Goal: Transaction & Acquisition: Download file/media

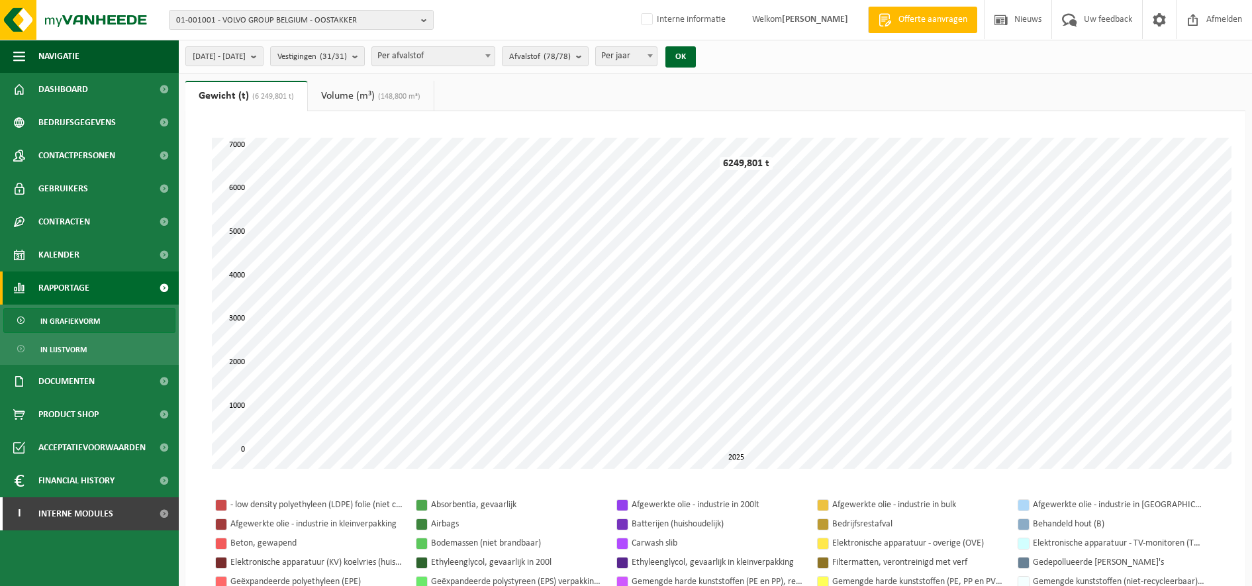
select select "3"
click at [246, 21] on span "01-001001 - VOLVO GROUP BELGIUM - OOSTAKKER" at bounding box center [296, 21] width 240 height 20
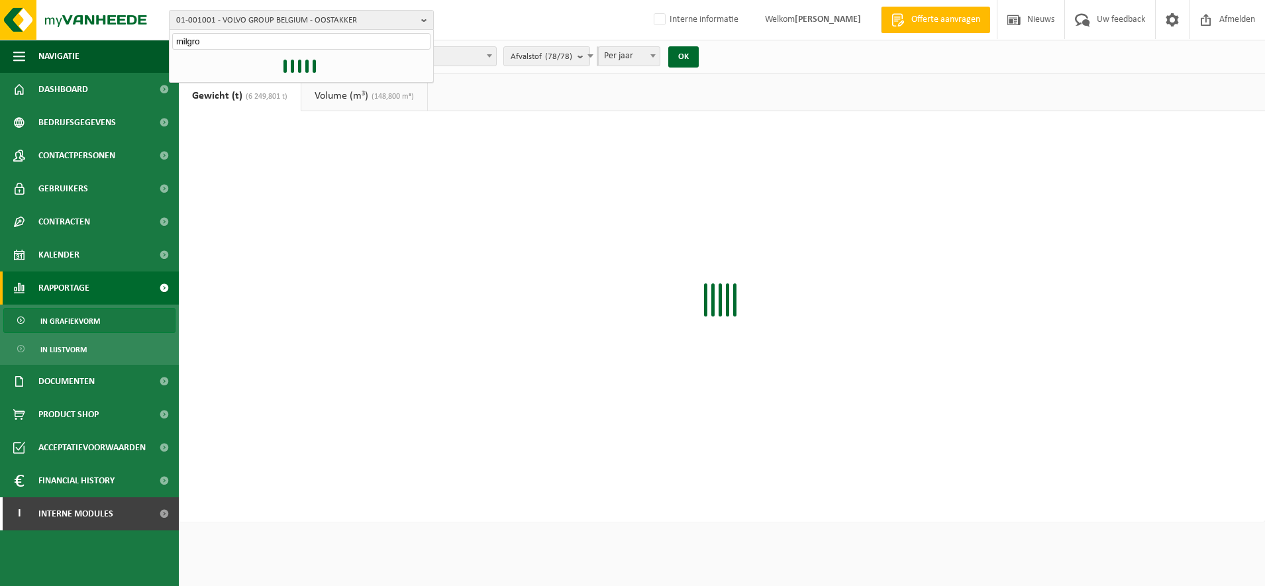
type input "milgro"
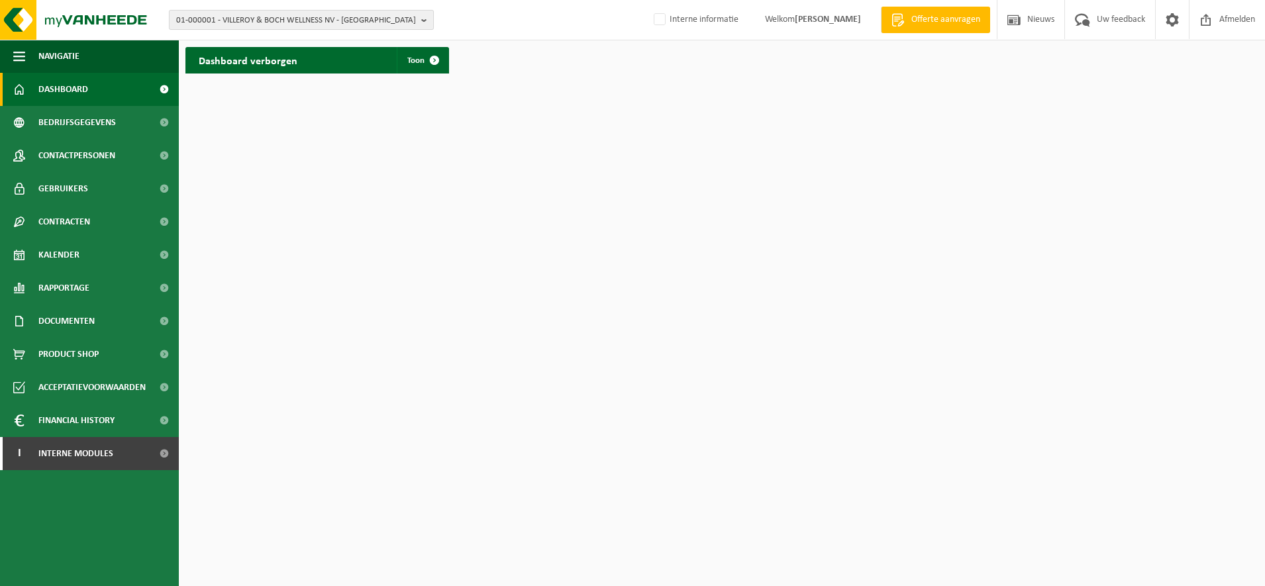
click at [351, 27] on span "01-000001 - VILLEROY & BOCH WELLNESS NV - [GEOGRAPHIC_DATA]" at bounding box center [296, 21] width 240 height 20
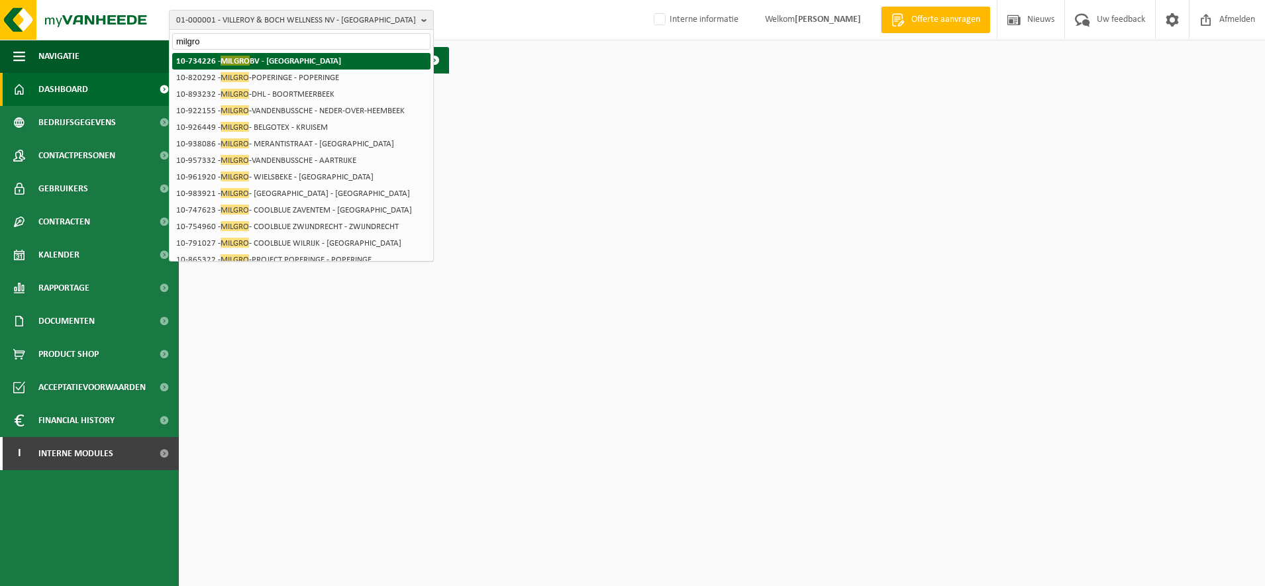
type input "milgro"
click at [289, 57] on strong "10-734226 - MILGRO BV - ROTTERDAM" at bounding box center [258, 61] width 165 height 10
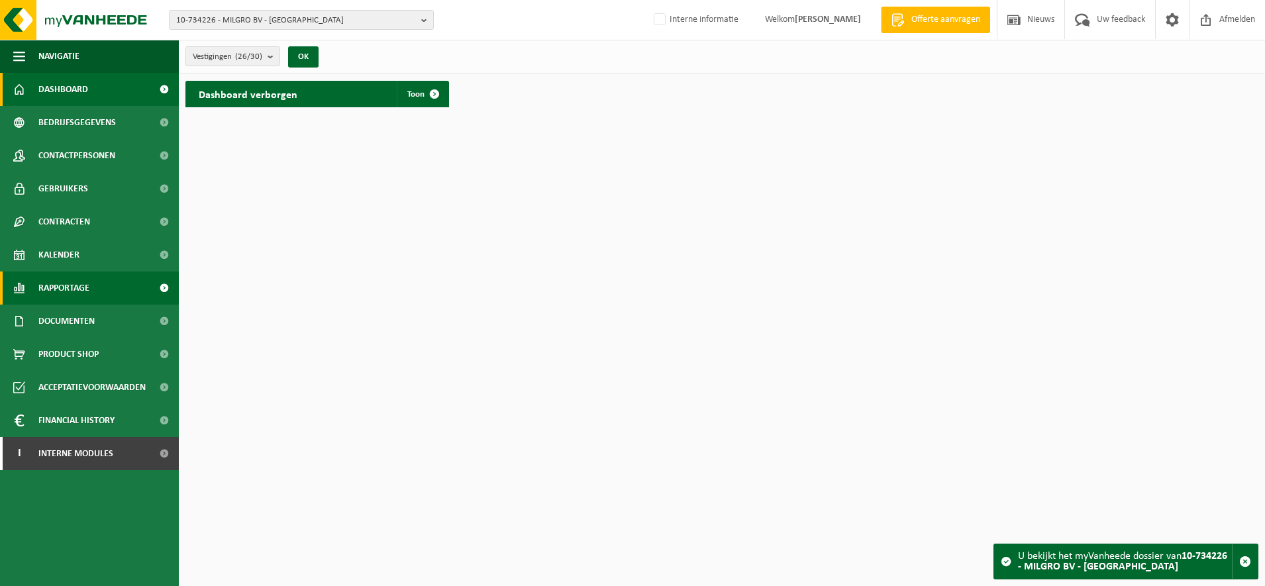
click at [113, 279] on link "Rapportage" at bounding box center [89, 287] width 179 height 33
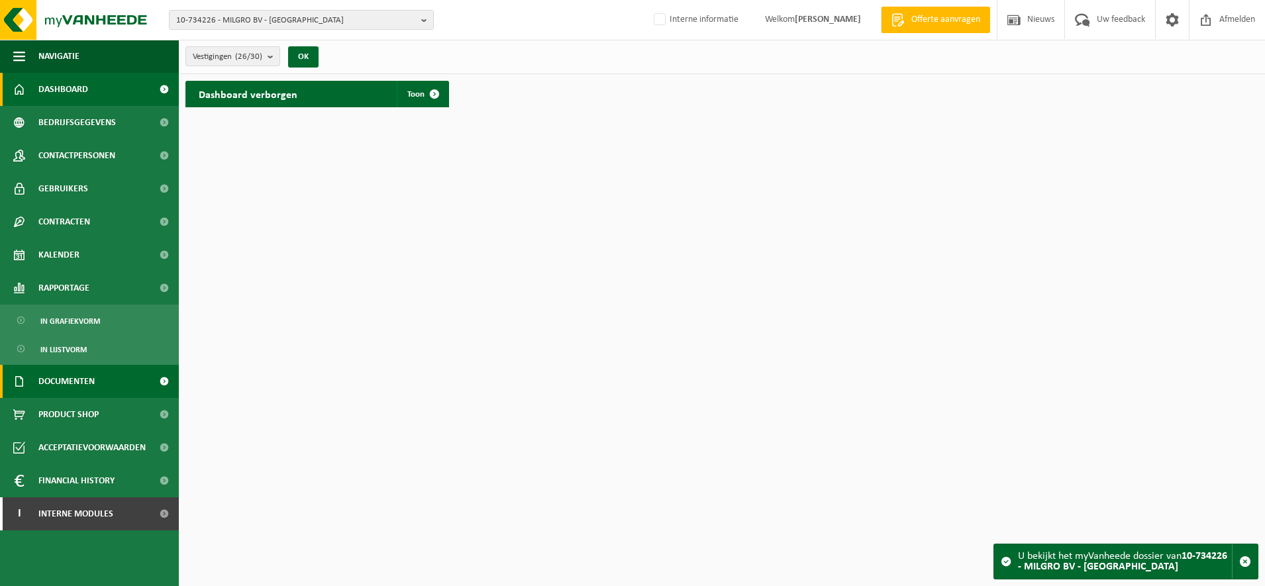
click at [80, 376] on span "Documenten" at bounding box center [66, 381] width 56 height 33
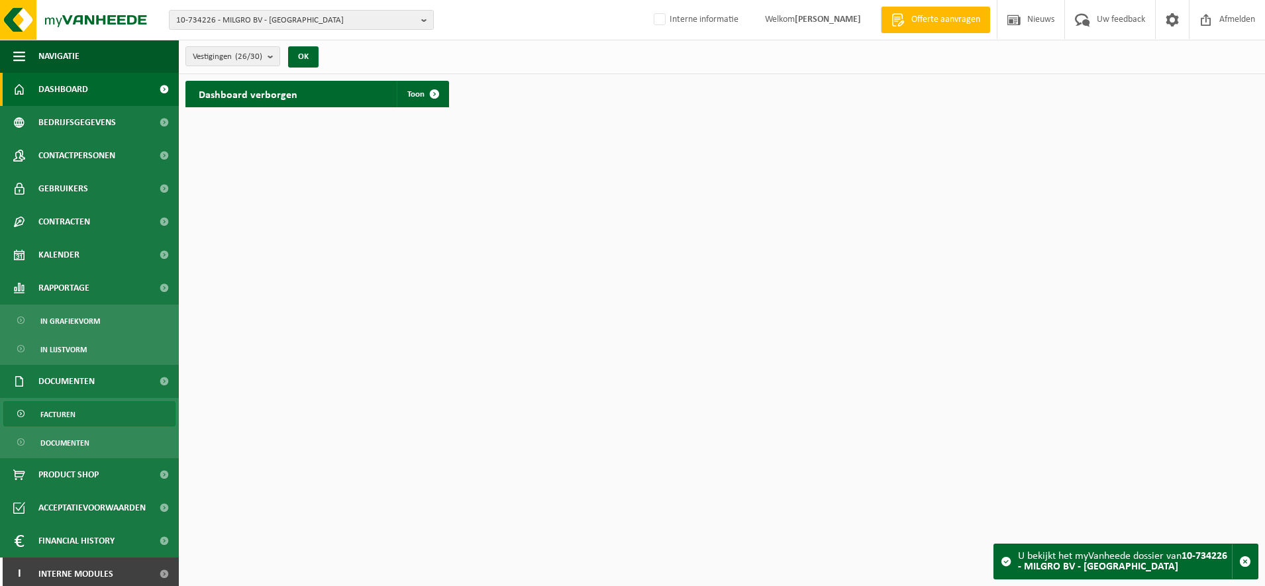
click at [77, 407] on link "Facturen" at bounding box center [89, 413] width 172 height 25
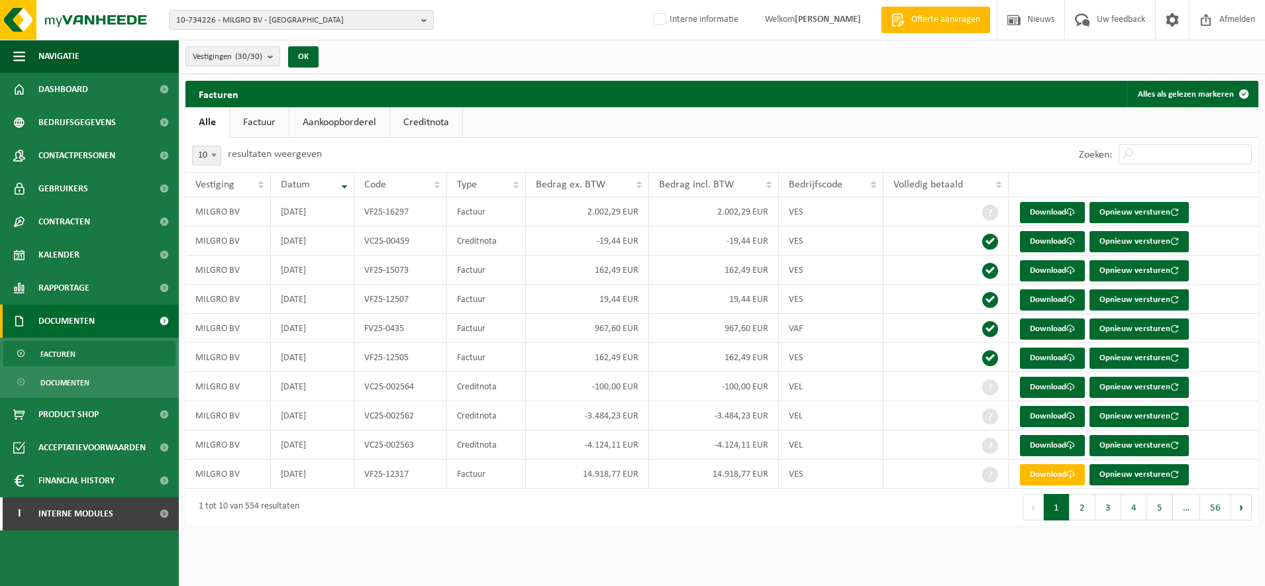
click at [257, 54] on count "(30/30)" at bounding box center [248, 56] width 27 height 9
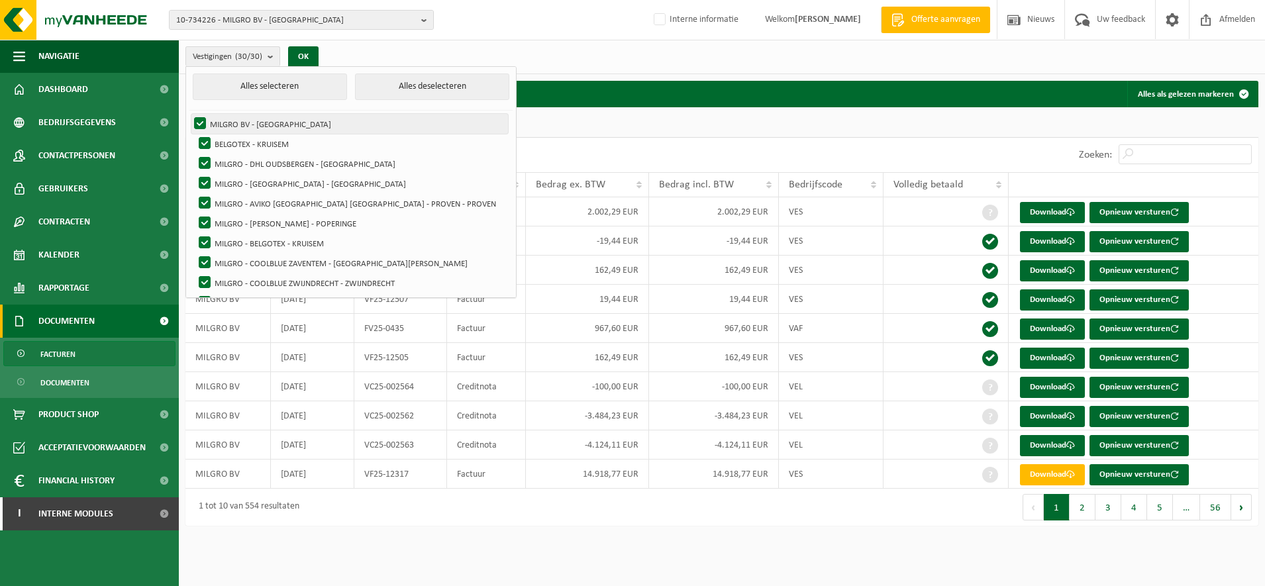
click at [203, 119] on label "MILGRO BV - ROTTERDAM" at bounding box center [349, 124] width 316 height 20
click at [189, 114] on input "MILGRO BV - ROTTERDAM" at bounding box center [189, 113] width 1 height 1
checkbox input "false"
click at [282, 201] on label "MILGRO - AVIKO BELGIUM NV - PROVEN - PROVEN" at bounding box center [352, 203] width 312 height 20
click at [194, 193] on input "MILGRO - AVIKO [GEOGRAPHIC_DATA] [GEOGRAPHIC_DATA] - PROVEN - PROVEN" at bounding box center [193, 193] width 1 height 1
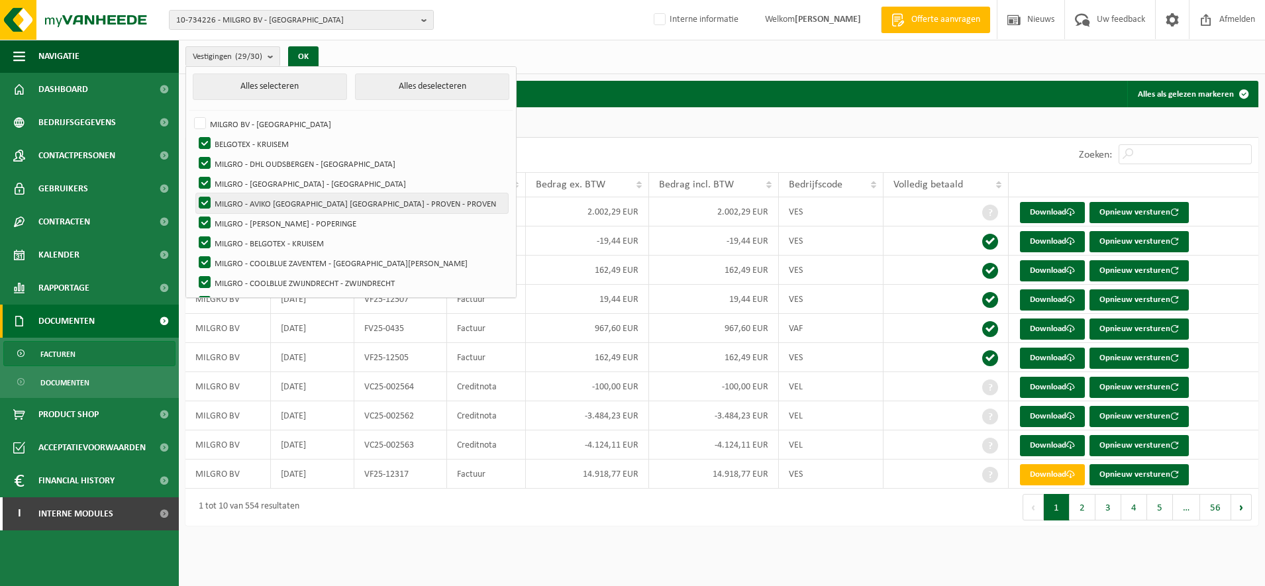
checkbox input "false"
click at [197, 116] on label "MILGRO BV - [GEOGRAPHIC_DATA]" at bounding box center [349, 124] width 316 height 20
click at [189, 114] on input "MILGRO BV - [GEOGRAPHIC_DATA]" at bounding box center [189, 113] width 1 height 1
click at [200, 116] on label "MILGRO BV - [GEOGRAPHIC_DATA]" at bounding box center [349, 124] width 316 height 20
click at [189, 114] on input "MILGRO BV - ROTTERDAM" at bounding box center [189, 113] width 1 height 1
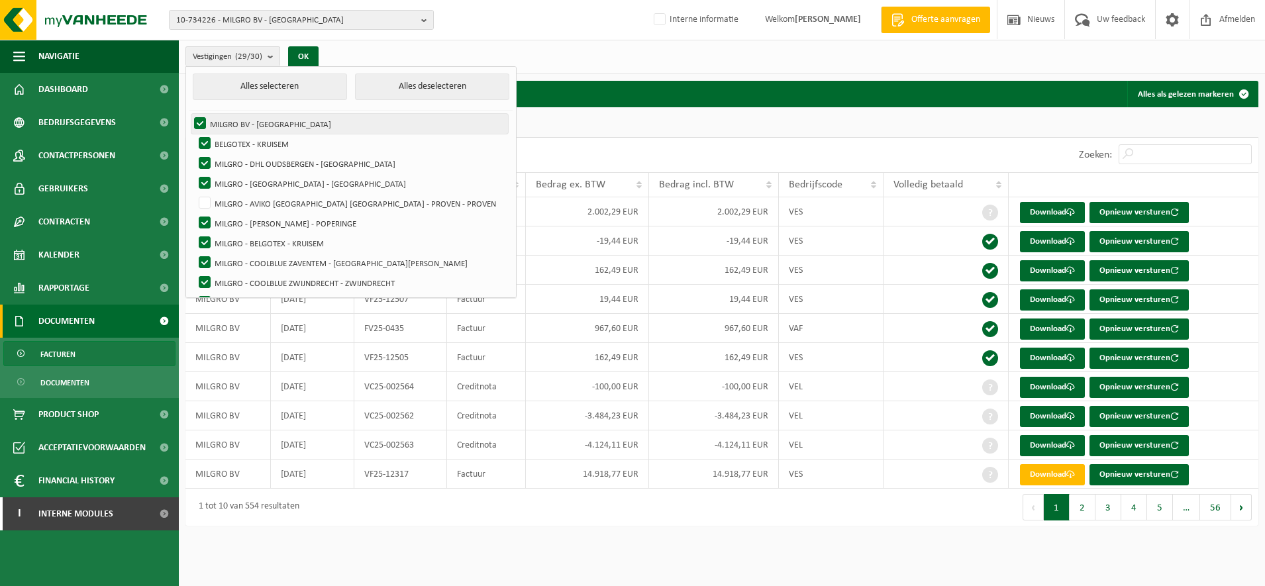
checkbox input "false"
click at [355, 89] on button "Alles deselecteren" at bounding box center [432, 86] width 154 height 26
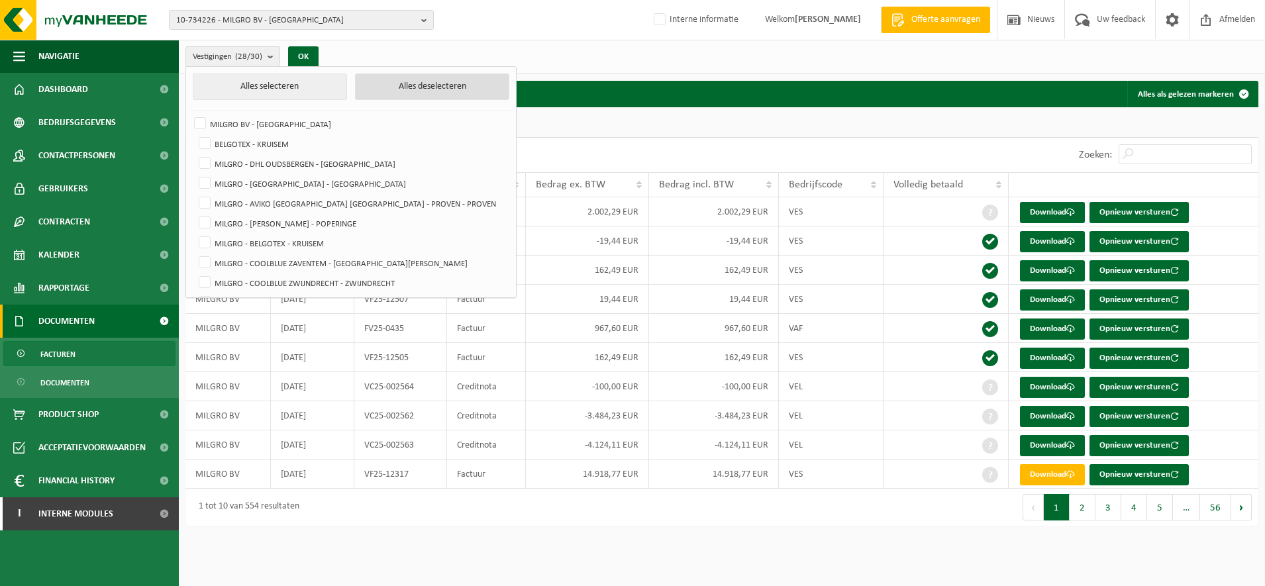
checkbox input "false"
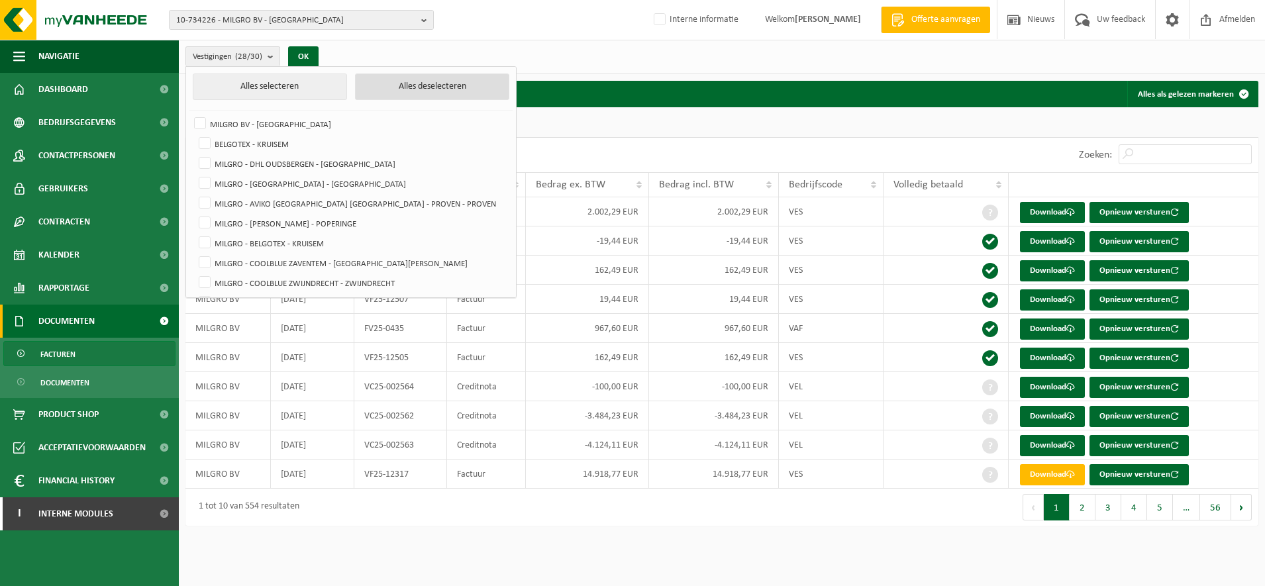
checkbox input "false"
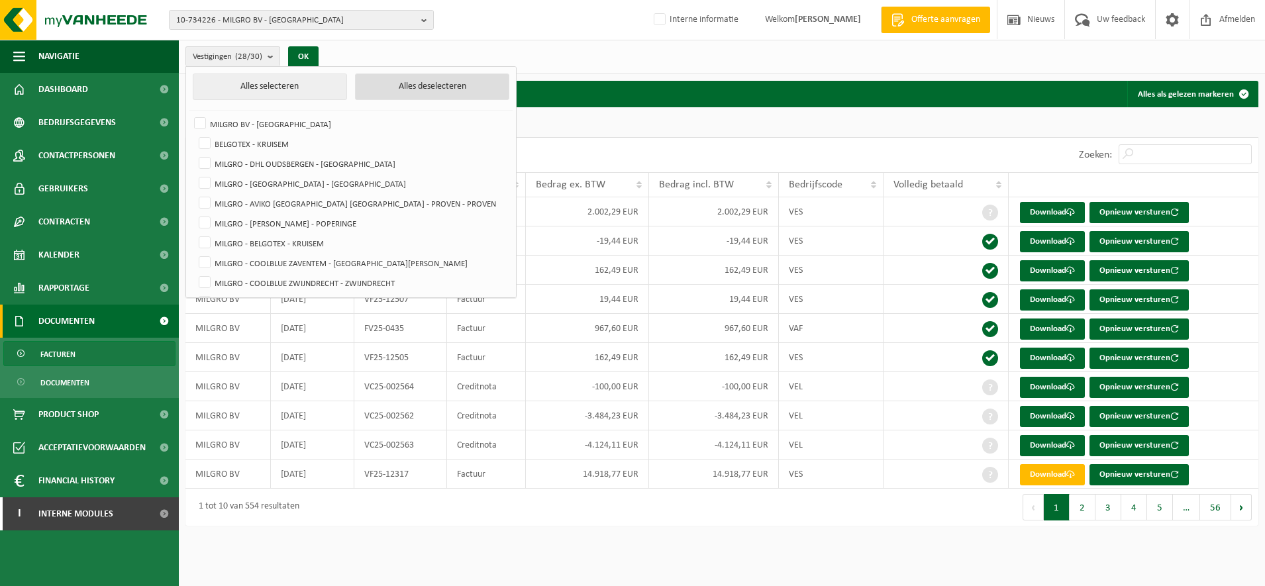
checkbox input "false"
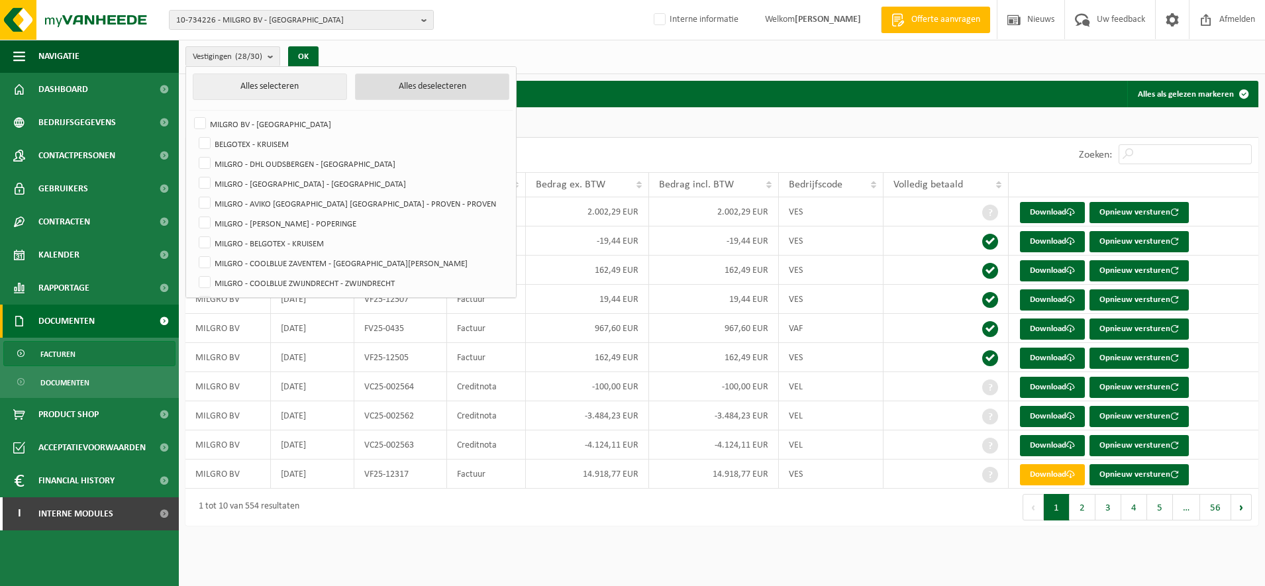
checkbox input "false"
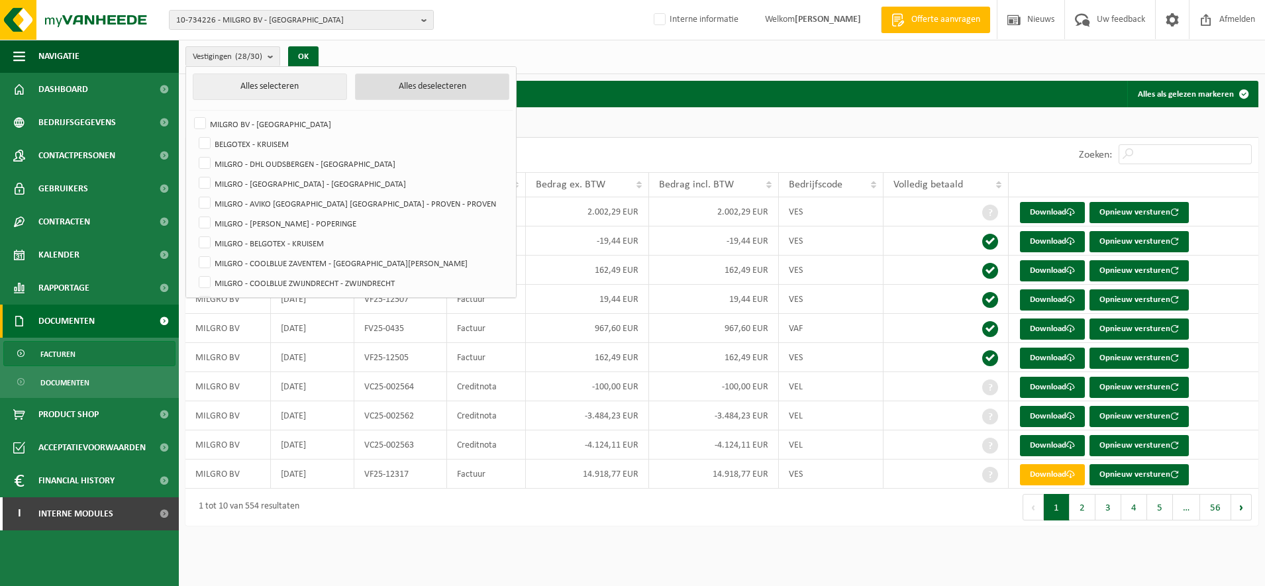
checkbox input "false"
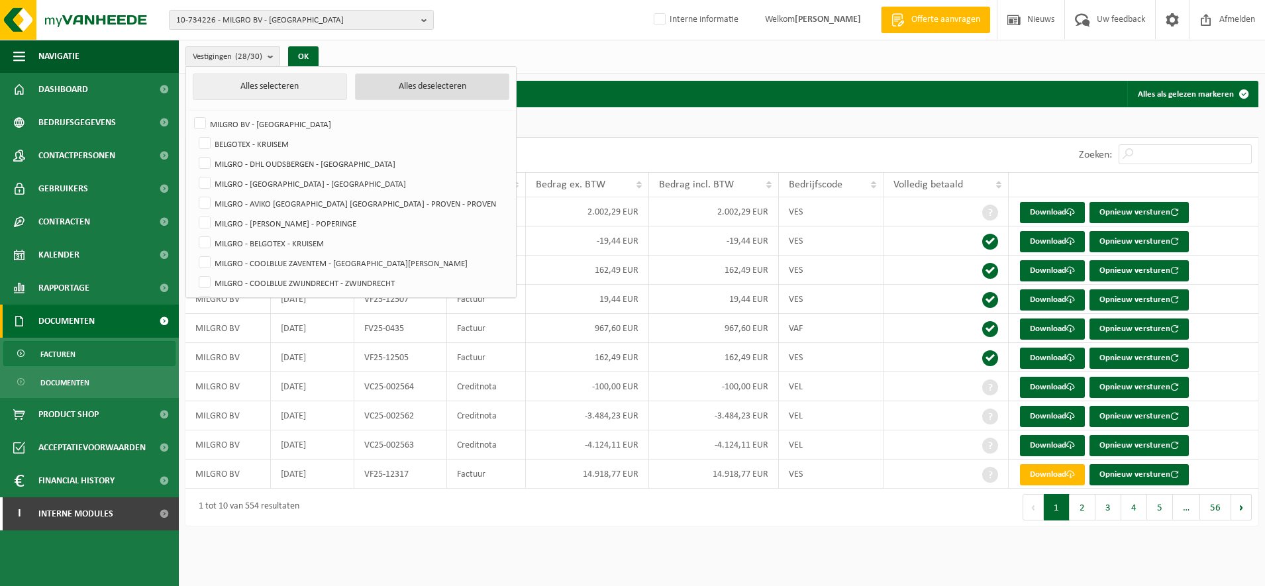
checkbox input "false"
click at [248, 199] on label "MILGRO - AVIKO BELGIUM NV - PROVEN - PROVEN" at bounding box center [352, 203] width 312 height 20
click at [194, 193] on input "MILGRO - AVIKO BELGIUM NV - PROVEN - PROVEN" at bounding box center [193, 193] width 1 height 1
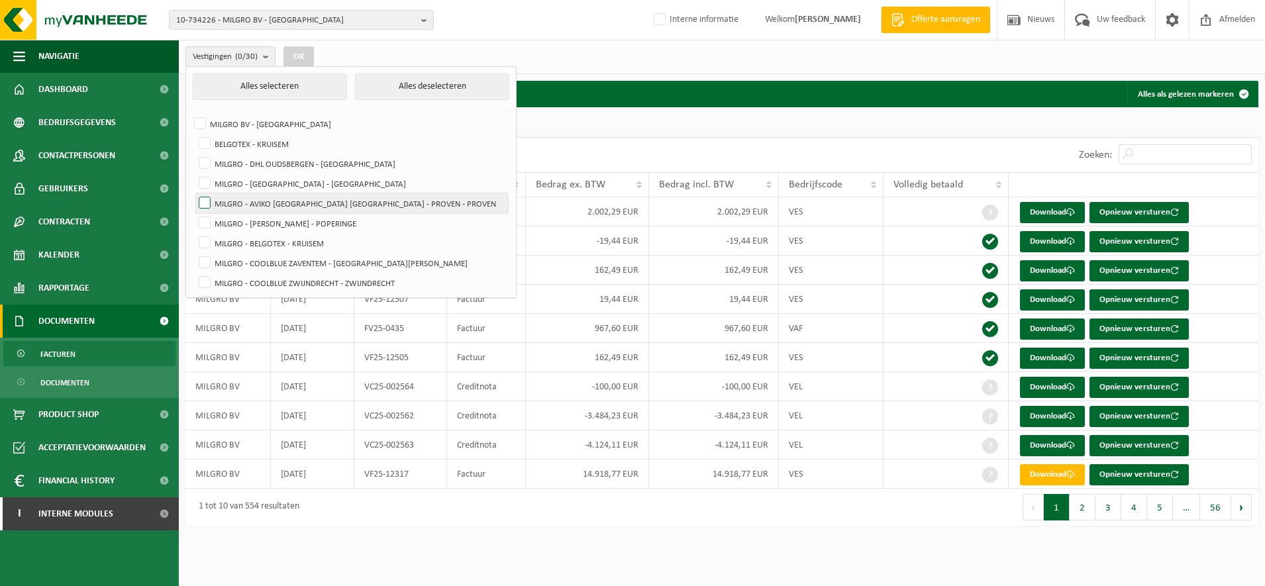
checkbox input "true"
click at [276, 222] on label "MILGRO - AVIKO TSJECHIËLAAN - POPERINGE" at bounding box center [352, 223] width 312 height 20
click at [194, 213] on input "MILGRO - AVIKO TSJECHIËLAAN - POPERINGE" at bounding box center [193, 213] width 1 height 1
checkbox input "true"
click at [300, 57] on button "OK" at bounding box center [298, 56] width 30 height 21
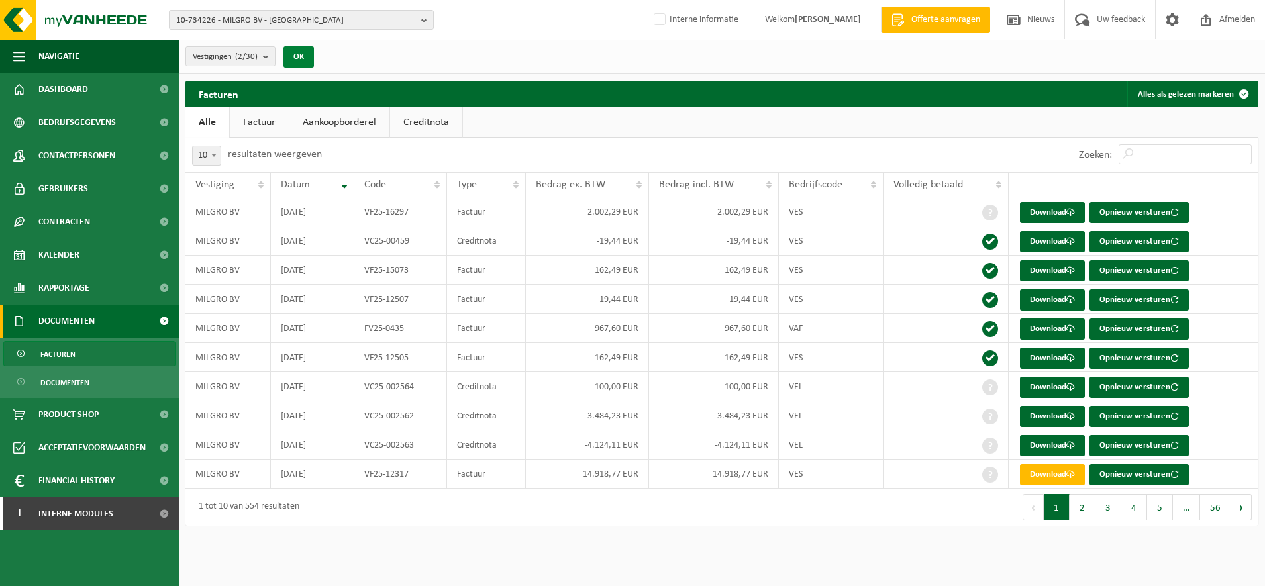
click at [305, 54] on button "OK" at bounding box center [298, 56] width 30 height 21
click at [267, 126] on link "Factuur" at bounding box center [259, 122] width 59 height 30
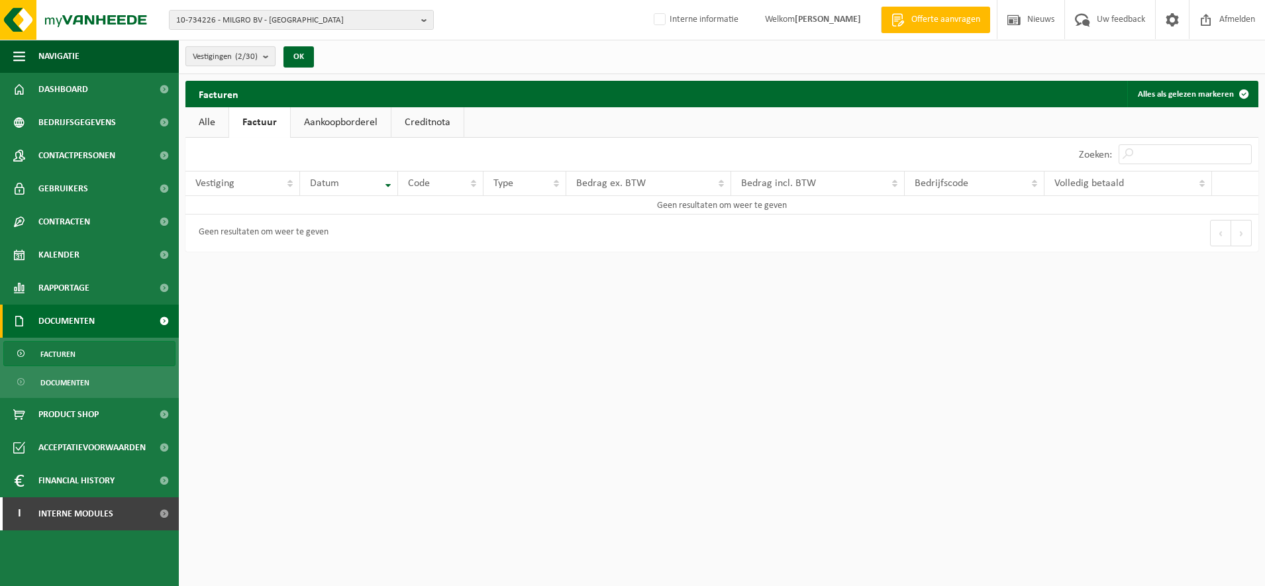
click at [257, 60] on count "(2/30)" at bounding box center [246, 56] width 23 height 9
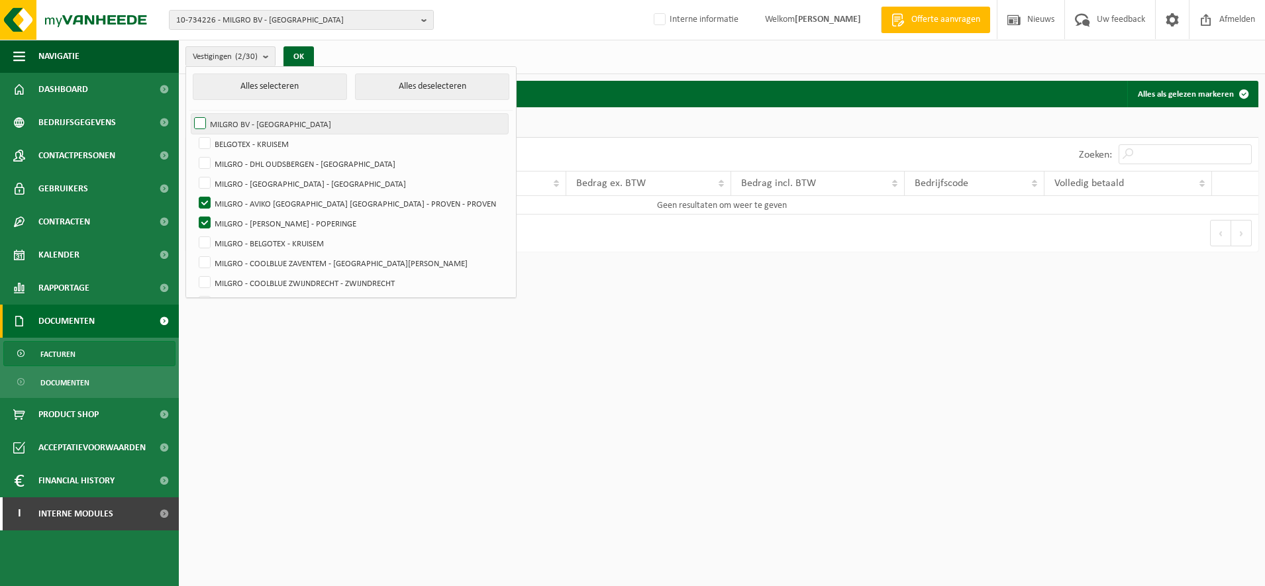
click at [247, 114] on label "MILGRO BV - ROTTERDAM" at bounding box center [349, 124] width 316 height 20
click at [189, 113] on input "MILGRO BV - ROTTERDAM" at bounding box center [189, 113] width 1 height 1
checkbox input "true"
click at [268, 84] on button "Alles selecteren" at bounding box center [270, 86] width 154 height 26
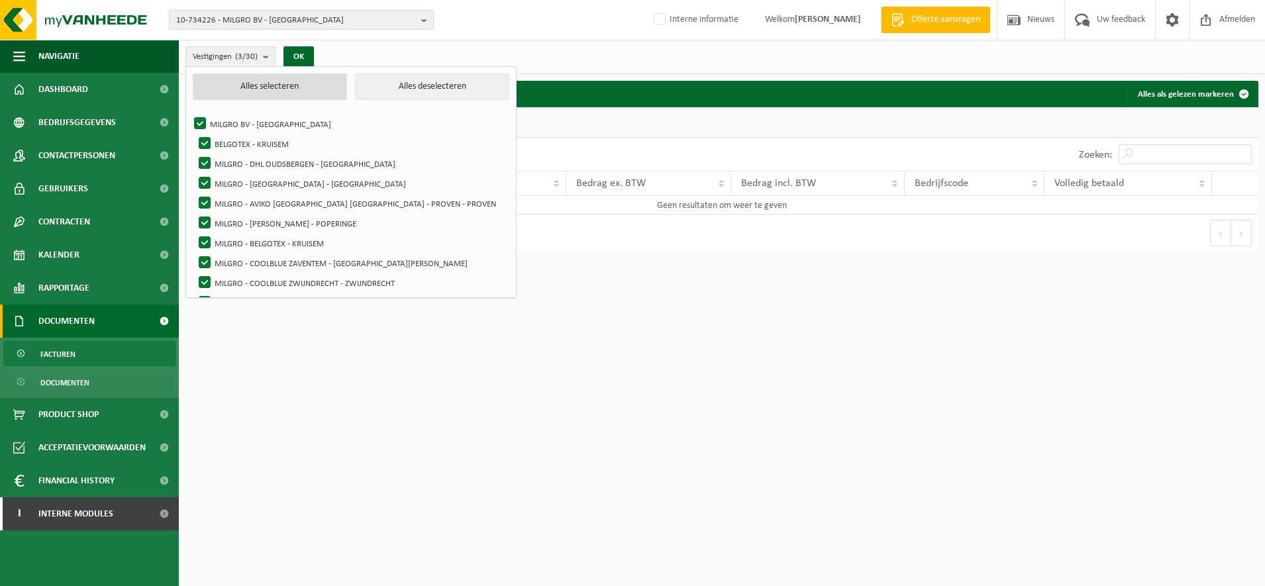
checkbox input "true"
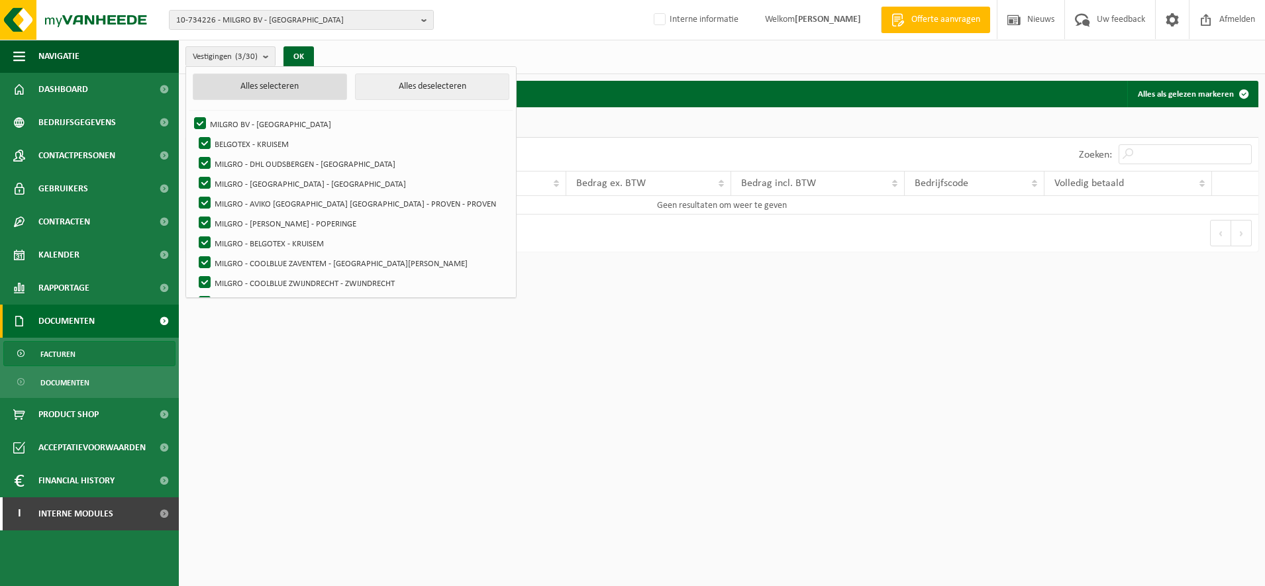
checkbox input "true"
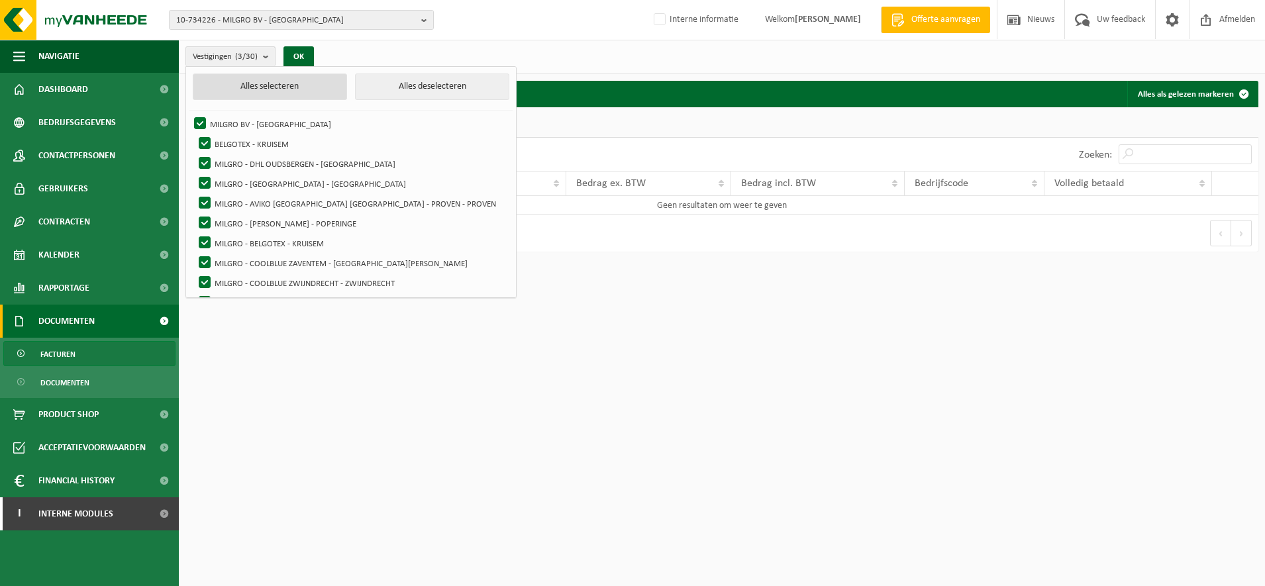
checkbox input "true"
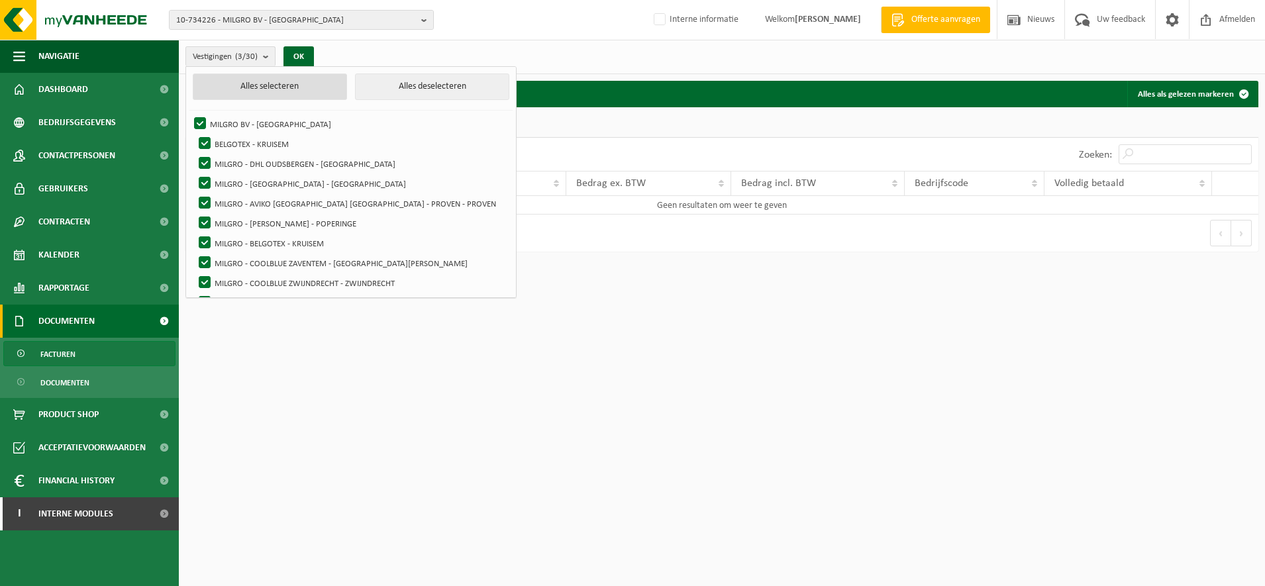
checkbox input "true"
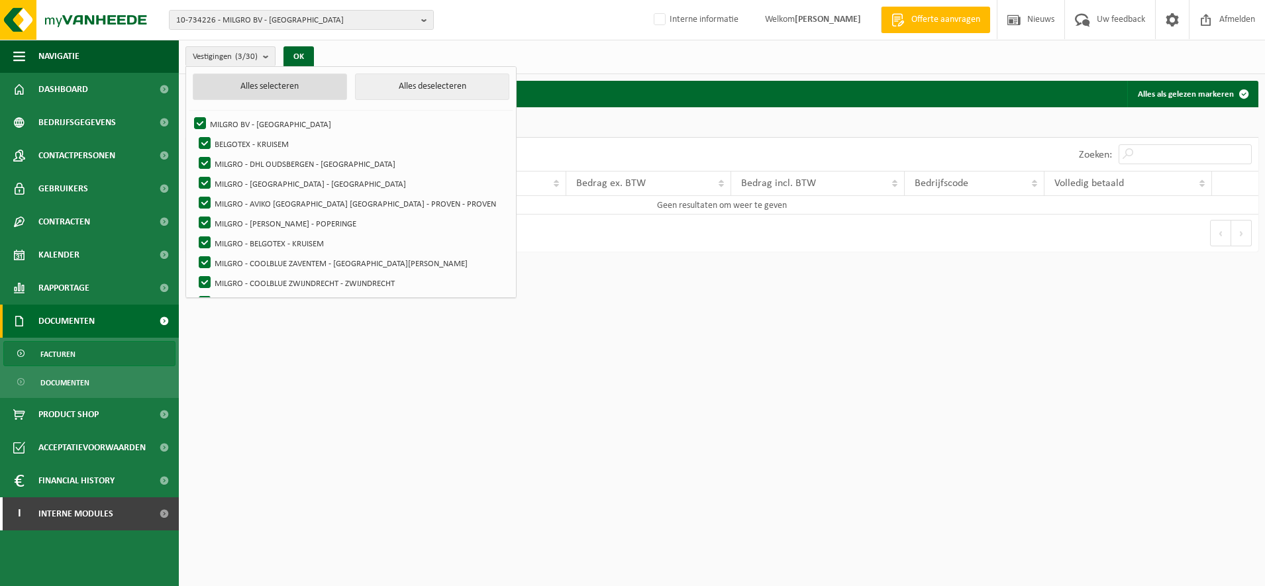
checkbox input "true"
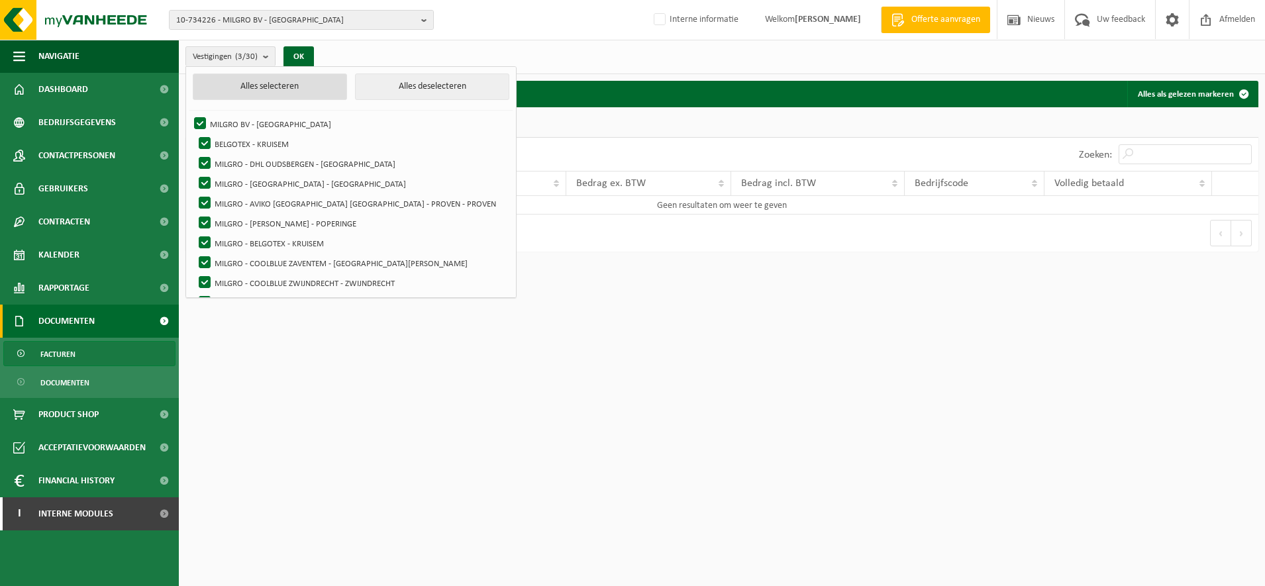
checkbox input "true"
click at [301, 55] on button "OK" at bounding box center [303, 56] width 30 height 21
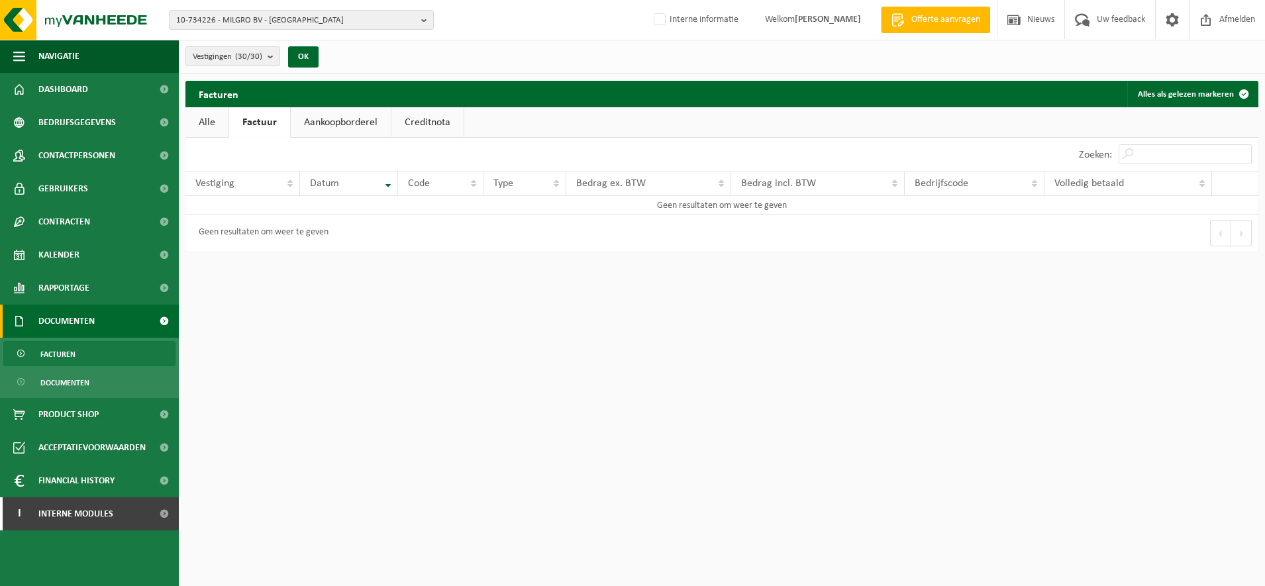
click at [213, 126] on link "Alle" at bounding box center [206, 122] width 43 height 30
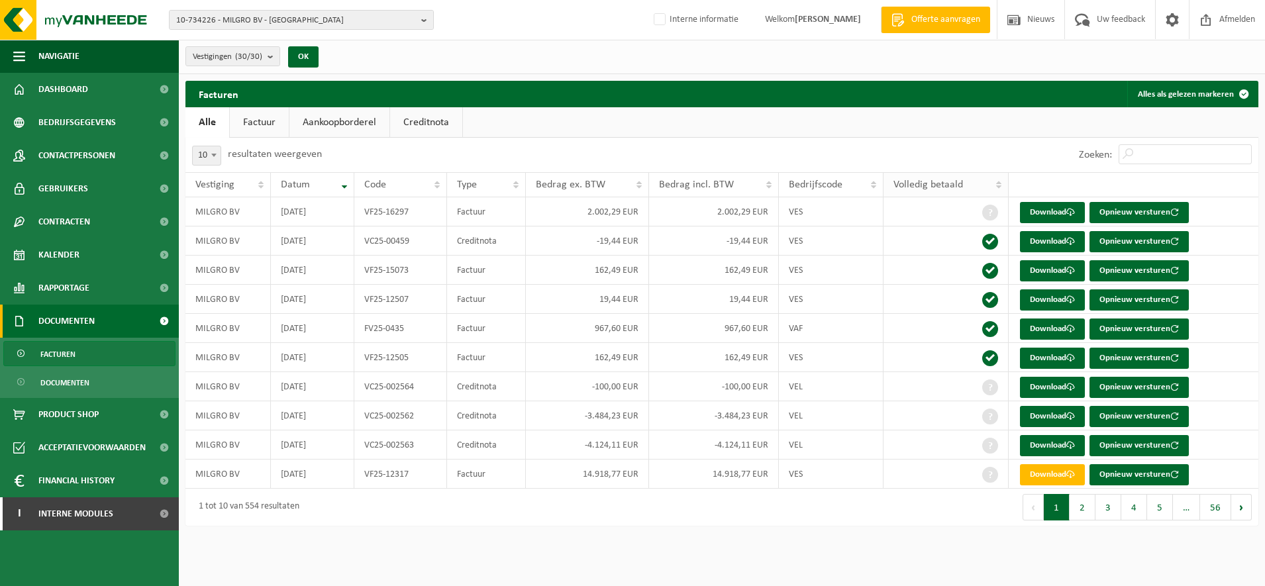
click at [937, 188] on span "Volledig betaald" at bounding box center [928, 184] width 70 height 11
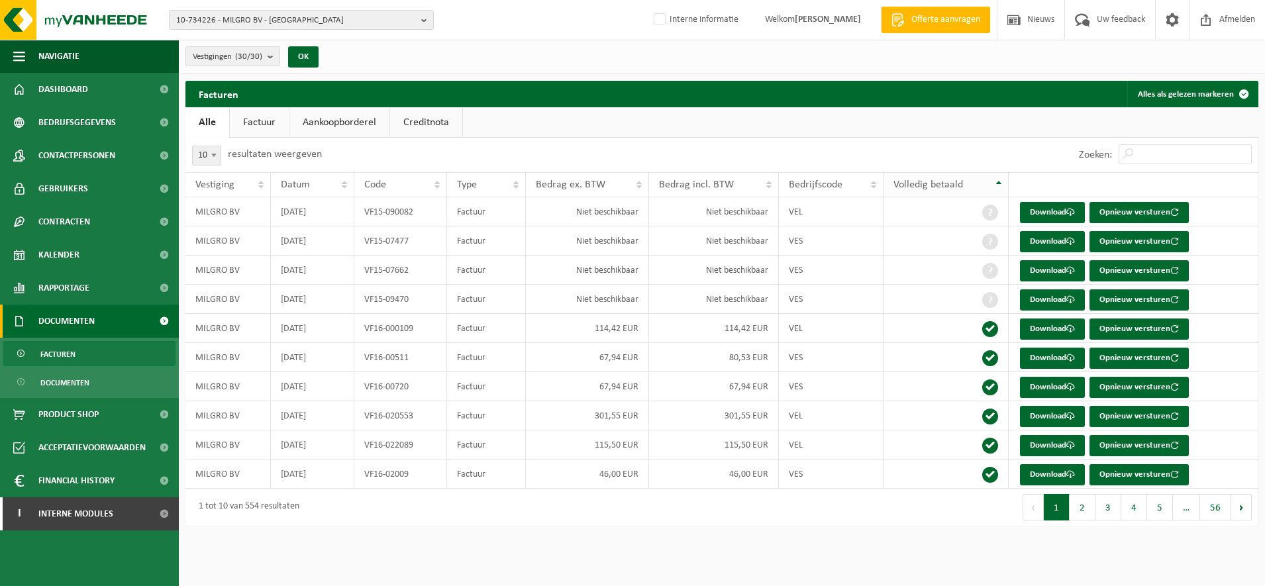
click at [938, 188] on span "Volledig betaald" at bounding box center [928, 184] width 70 height 11
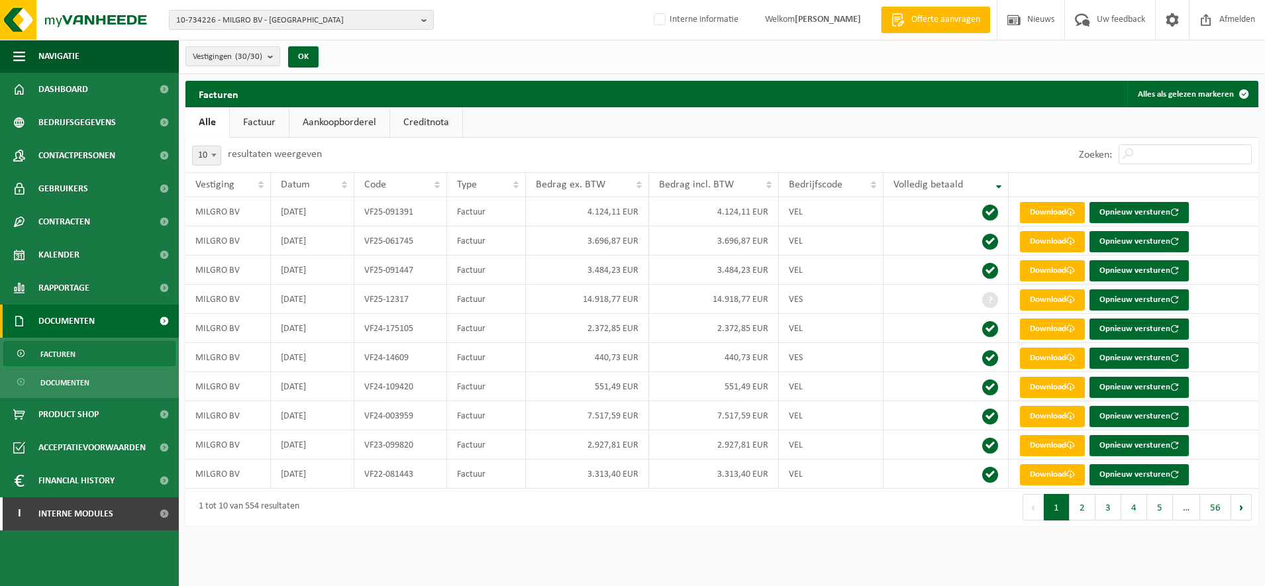
click at [277, 189] on th "Datum" at bounding box center [312, 184] width 83 height 25
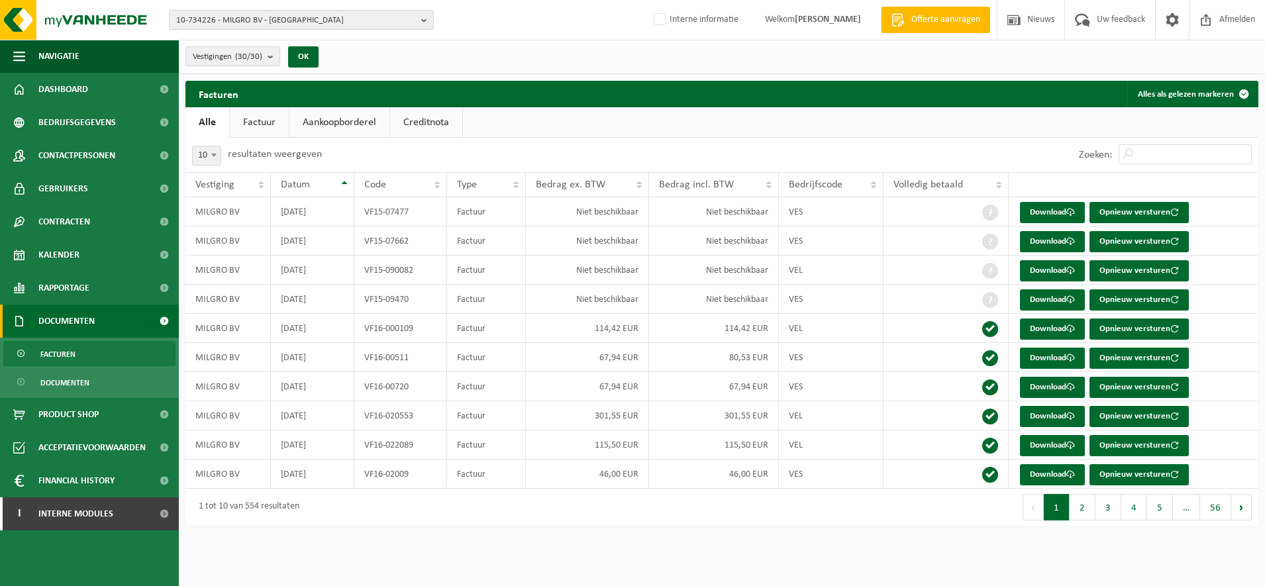
click at [277, 189] on th "Datum" at bounding box center [312, 184] width 83 height 25
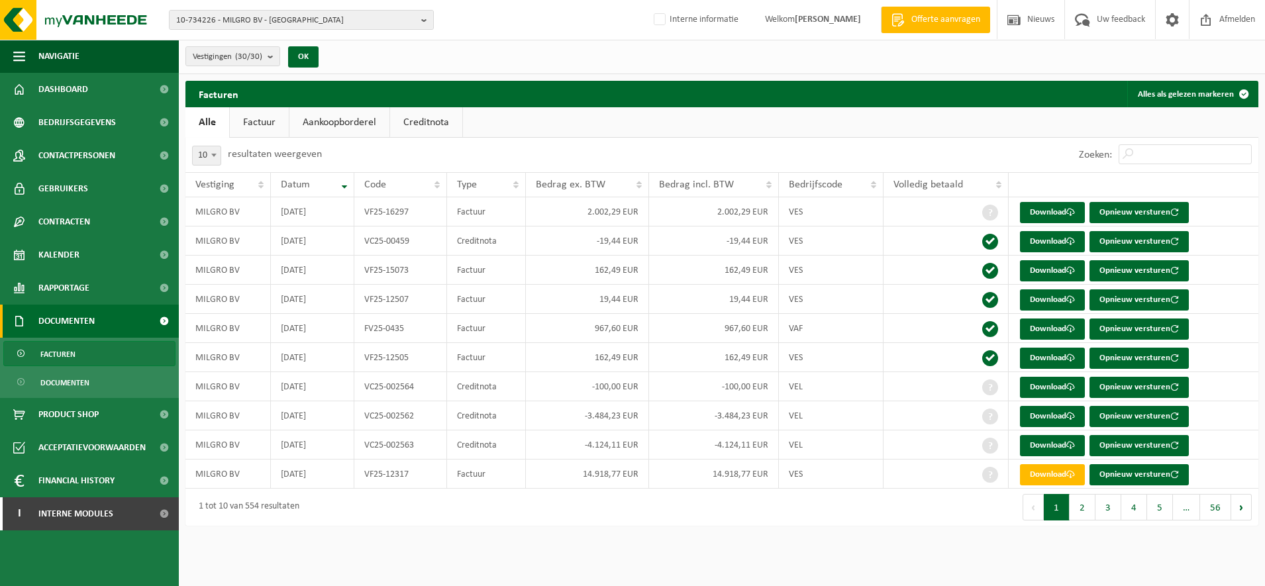
click at [277, 189] on th "Datum" at bounding box center [312, 184] width 83 height 25
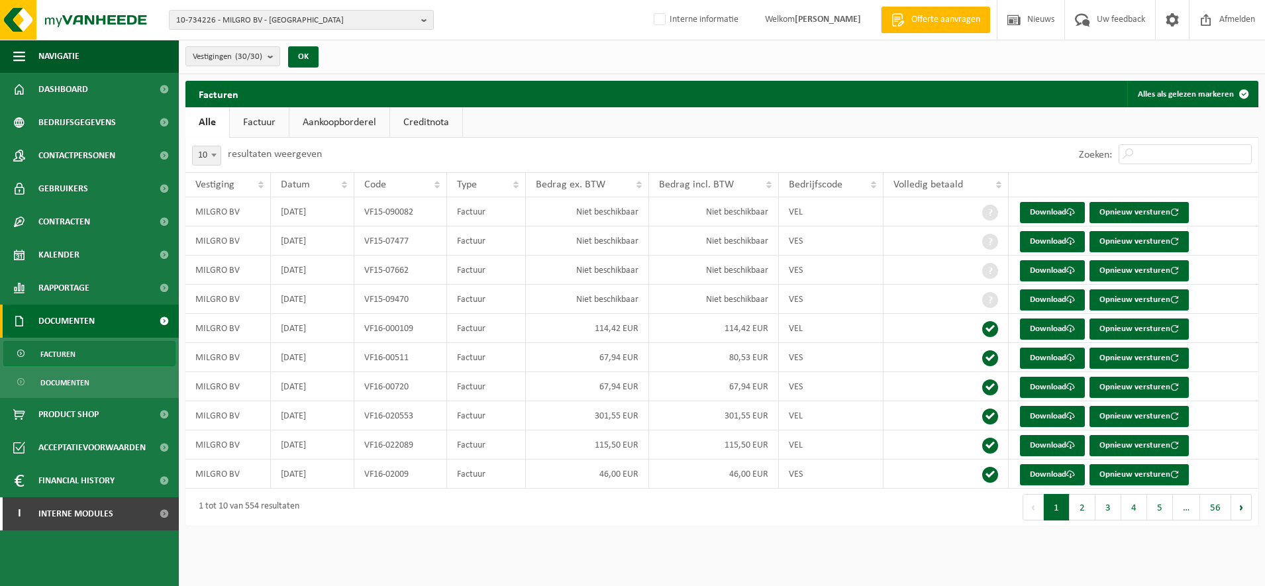
click at [277, 189] on th "Datum" at bounding box center [312, 184] width 83 height 25
click at [283, 188] on span "Datum" at bounding box center [295, 184] width 29 height 11
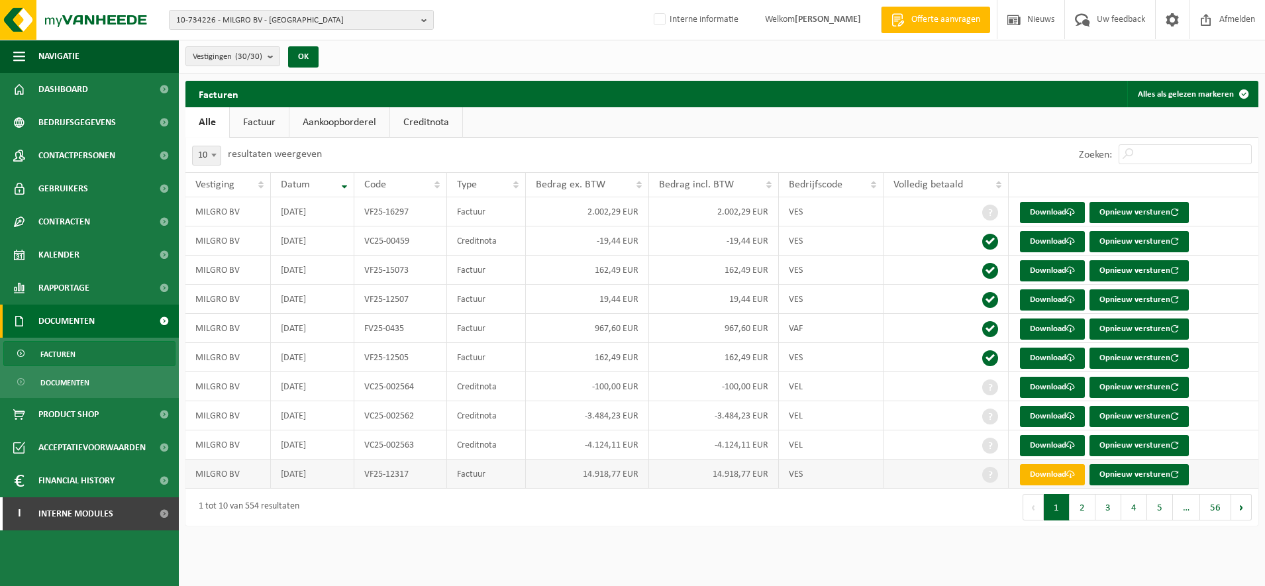
click at [1038, 475] on link "Download" at bounding box center [1052, 474] width 65 height 21
click at [246, 122] on link "Factuur" at bounding box center [259, 122] width 59 height 30
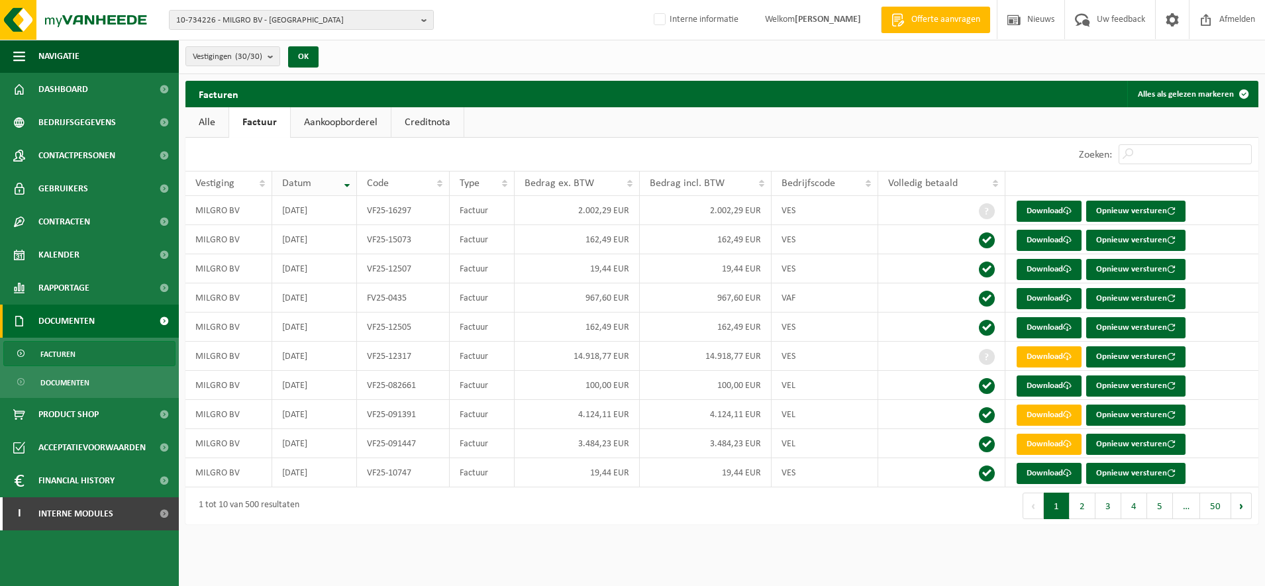
click at [281, 187] on th "Datum" at bounding box center [314, 183] width 84 height 25
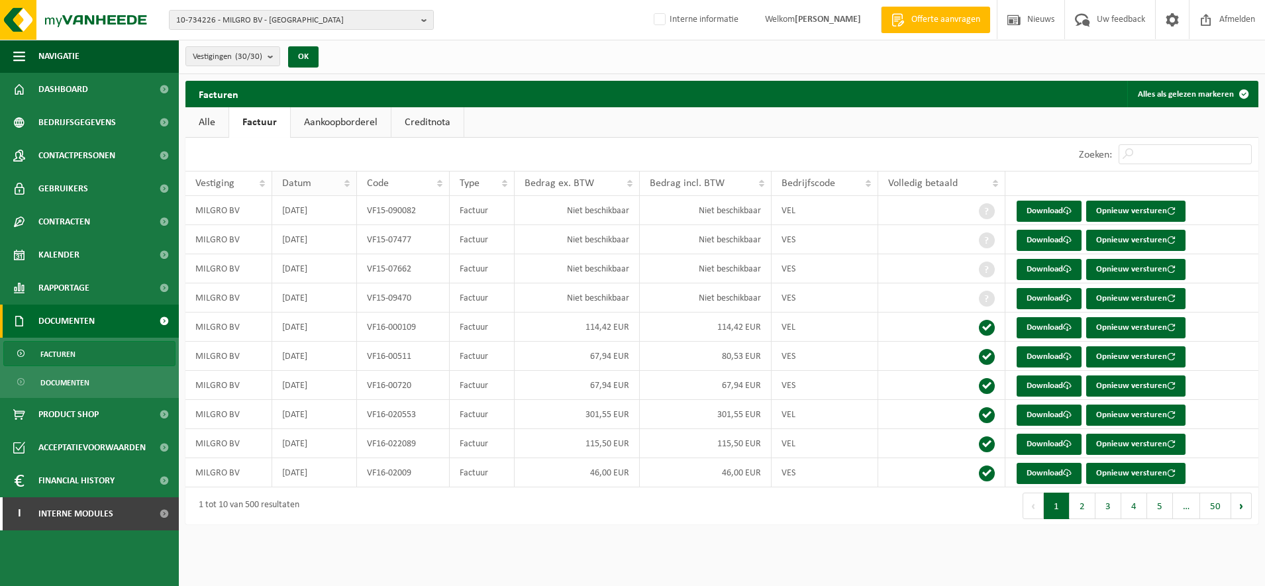
click at [297, 175] on th "Datum" at bounding box center [314, 183] width 84 height 25
click at [323, 180] on div "Datum" at bounding box center [310, 183] width 57 height 11
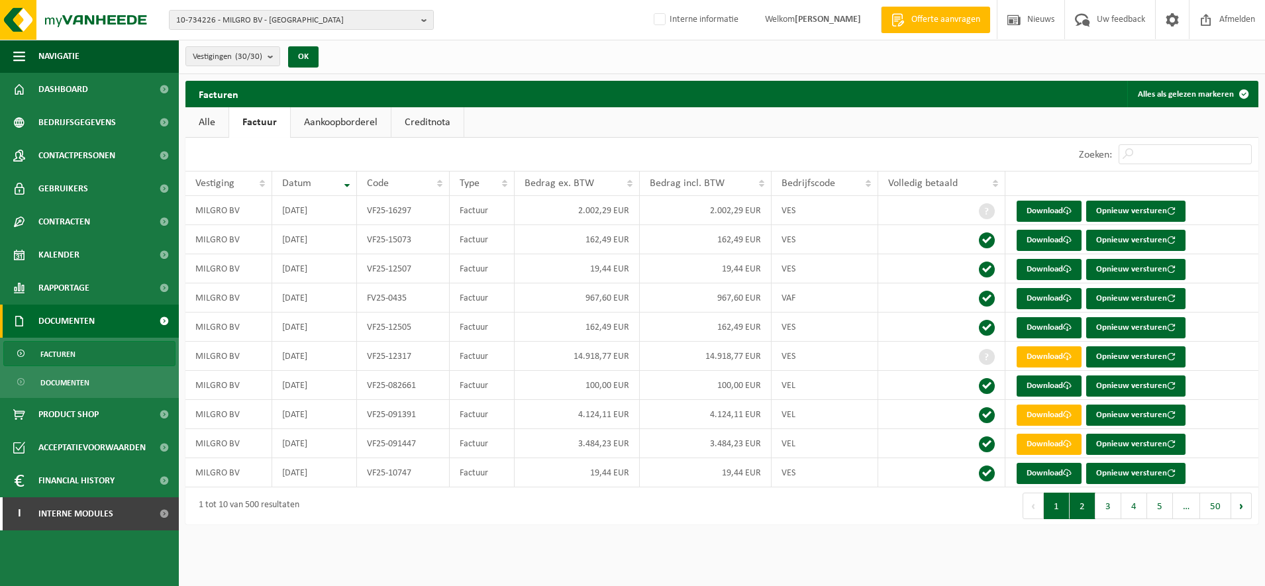
click at [1084, 510] on button "2" at bounding box center [1082, 506] width 26 height 26
click at [1058, 510] on button "1" at bounding box center [1056, 506] width 26 height 26
click at [1068, 353] on span at bounding box center [1067, 356] width 9 height 9
click at [1035, 336] on link "Download" at bounding box center [1048, 327] width 65 height 21
click at [1039, 326] on link "Download" at bounding box center [1048, 327] width 65 height 21
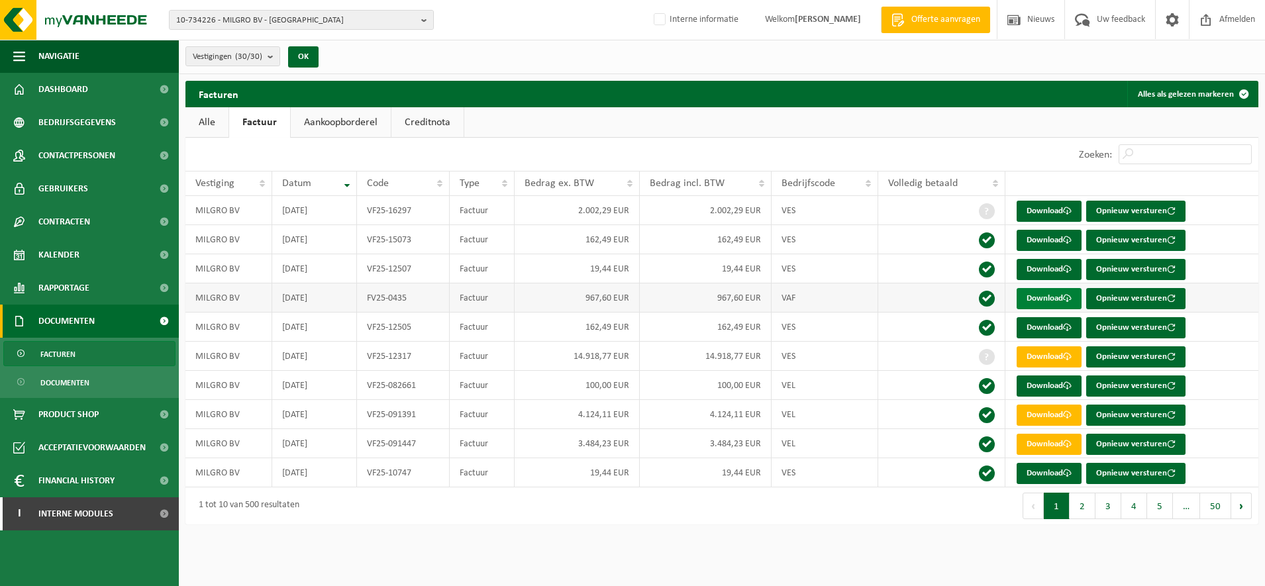
click at [1047, 291] on link "Download" at bounding box center [1048, 298] width 65 height 21
click at [1037, 209] on link "Download" at bounding box center [1048, 211] width 65 height 21
click at [253, 54] on count "(30/30)" at bounding box center [248, 56] width 27 height 9
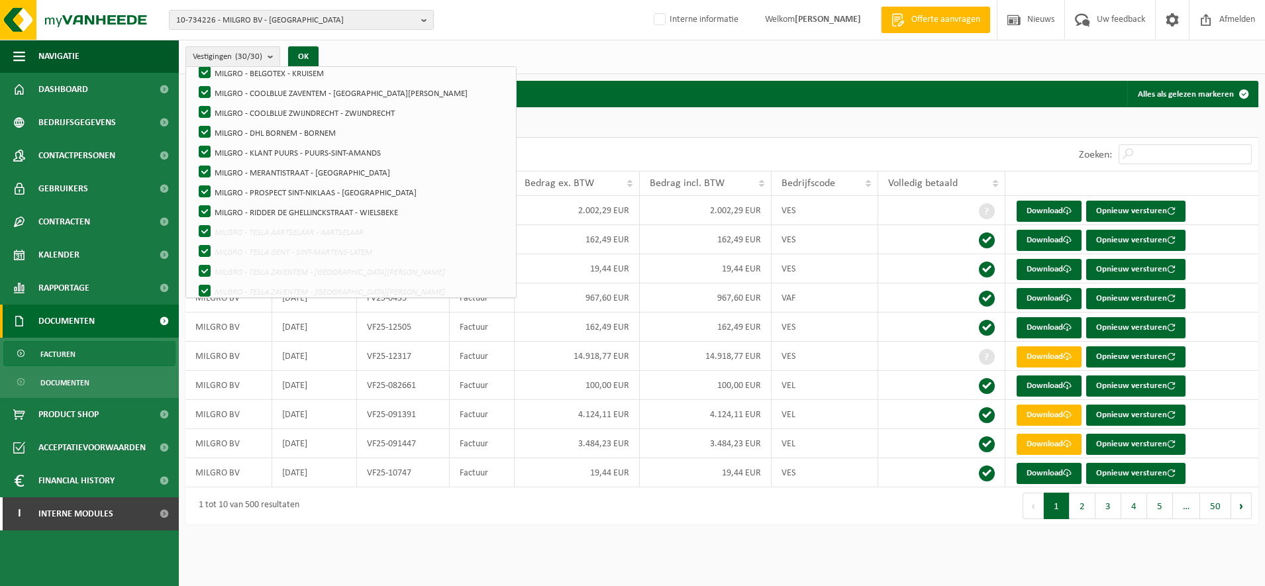
scroll to position [417, 0]
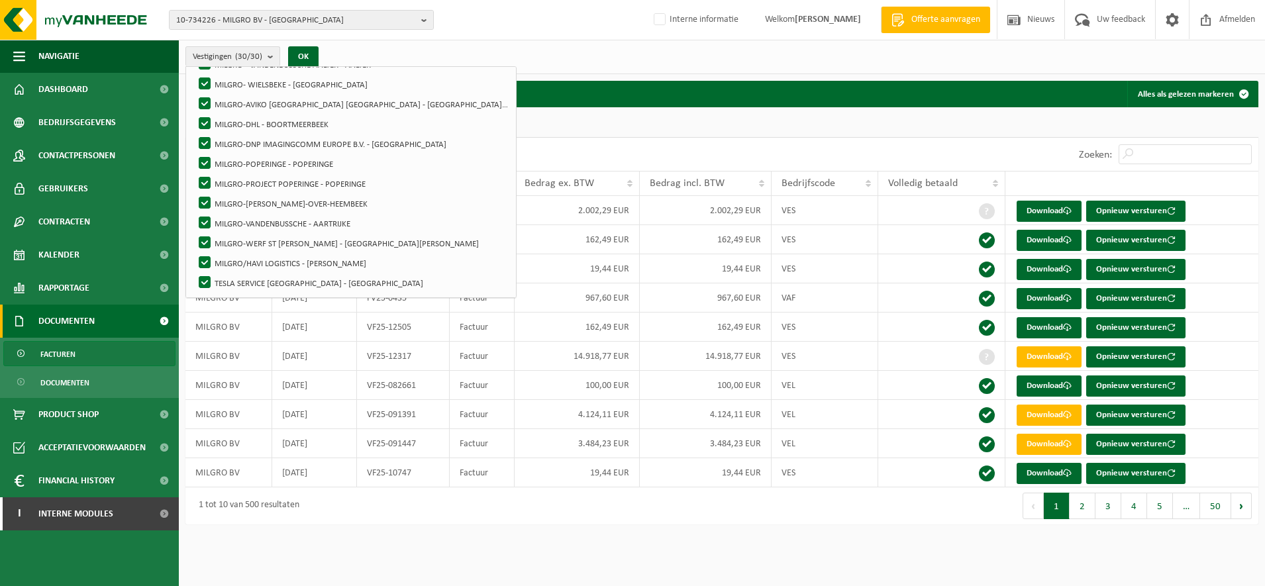
click at [545, 43] on div "Vestigingen (30/30) Alles selecteren Alles deselecteren MILGRO BV - ROTTERDAM B…" at bounding box center [722, 57] width 1086 height 34
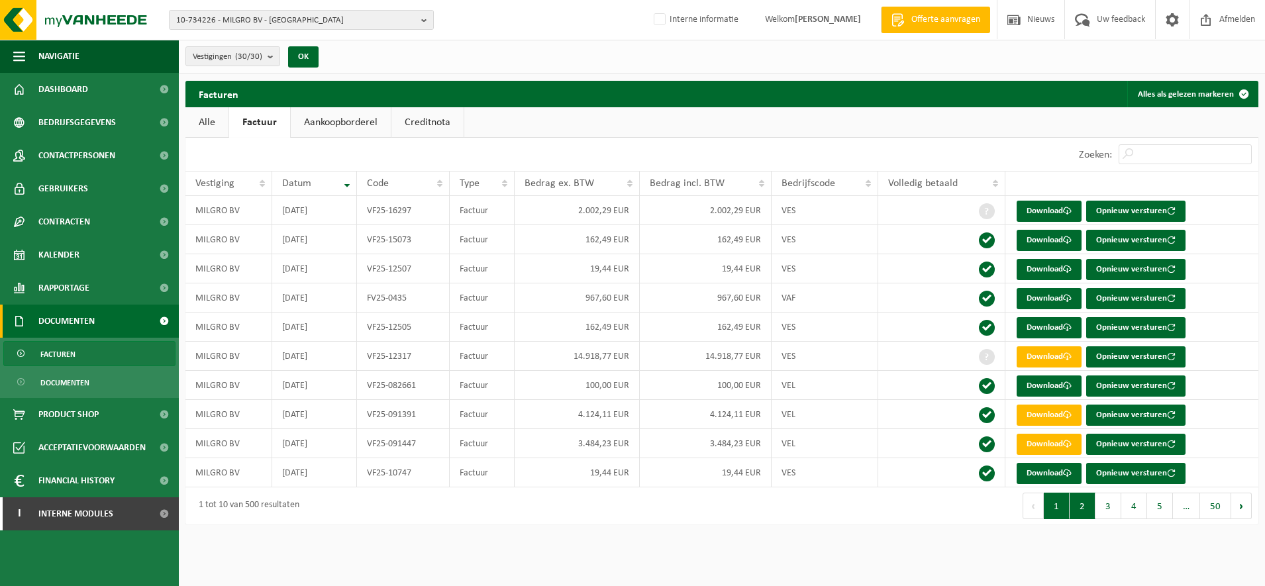
click at [1084, 507] on button "2" at bounding box center [1082, 506] width 26 height 26
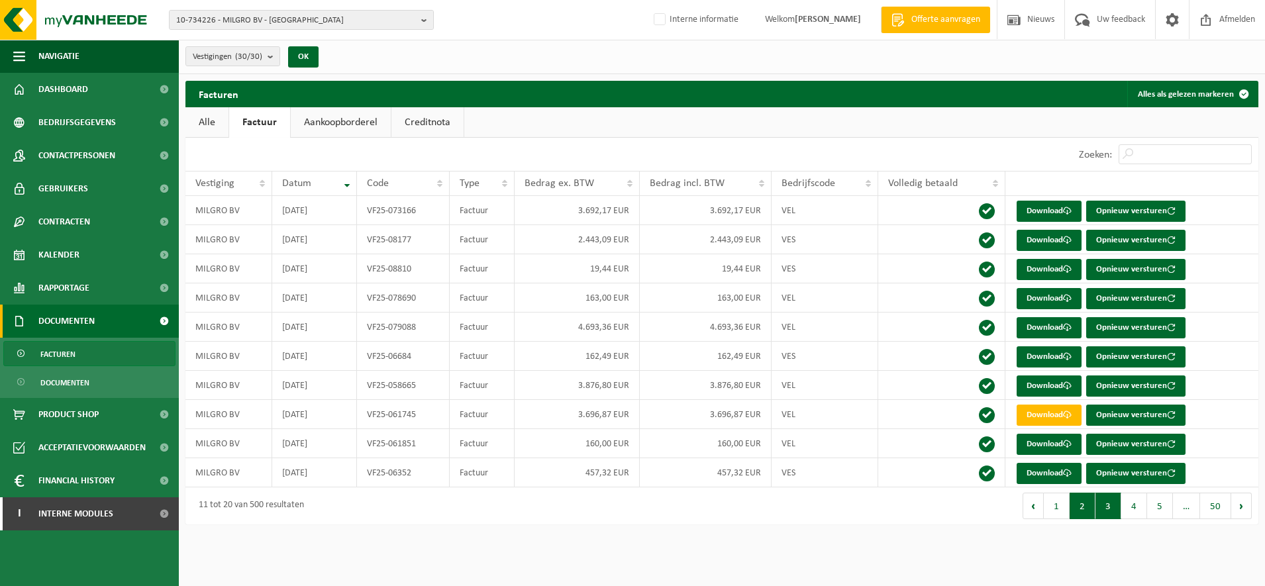
click at [1104, 507] on button "3" at bounding box center [1108, 506] width 26 height 26
click at [1124, 505] on button "4" at bounding box center [1134, 506] width 26 height 26
click at [1163, 510] on button "5" at bounding box center [1160, 506] width 26 height 26
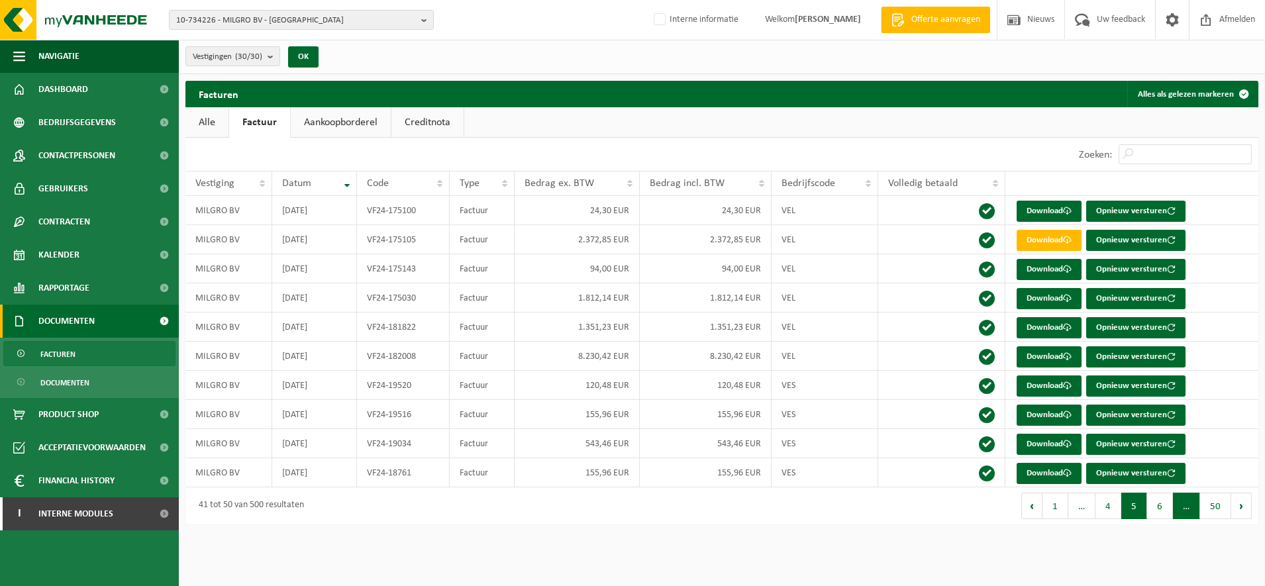
click at [1189, 510] on span "…" at bounding box center [1186, 506] width 27 height 26
click at [1204, 506] on button "50" at bounding box center [1215, 506] width 31 height 26
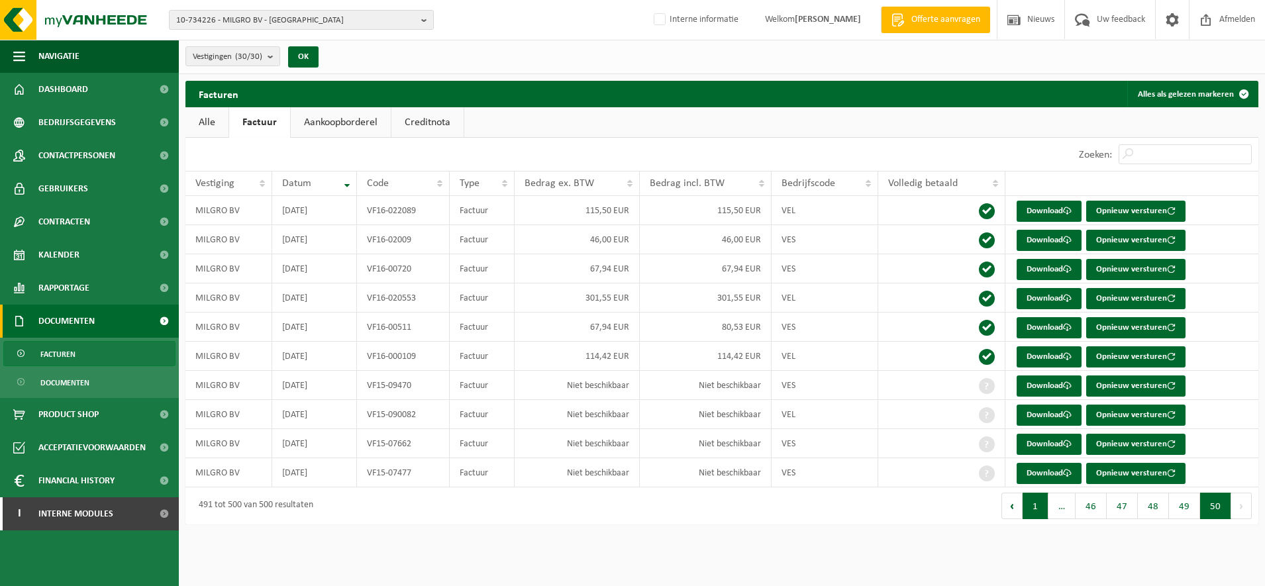
click at [1033, 507] on button "1" at bounding box center [1035, 506] width 26 height 26
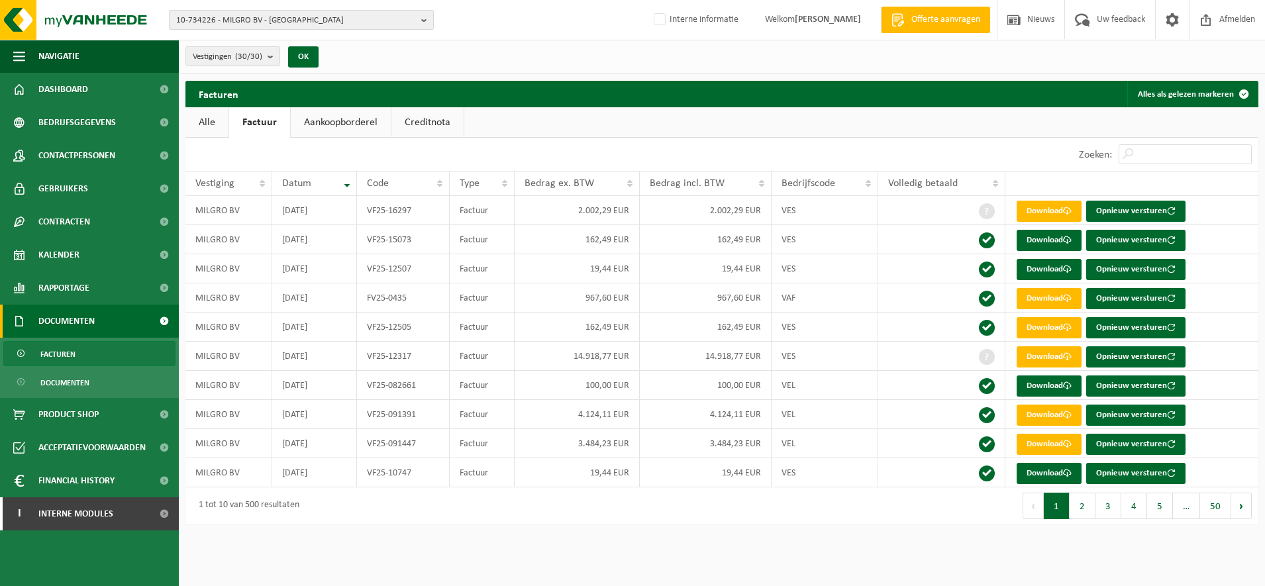
click at [278, 13] on span "10-734226 - MILGRO BV - ROTTERDAM" at bounding box center [296, 21] width 240 height 20
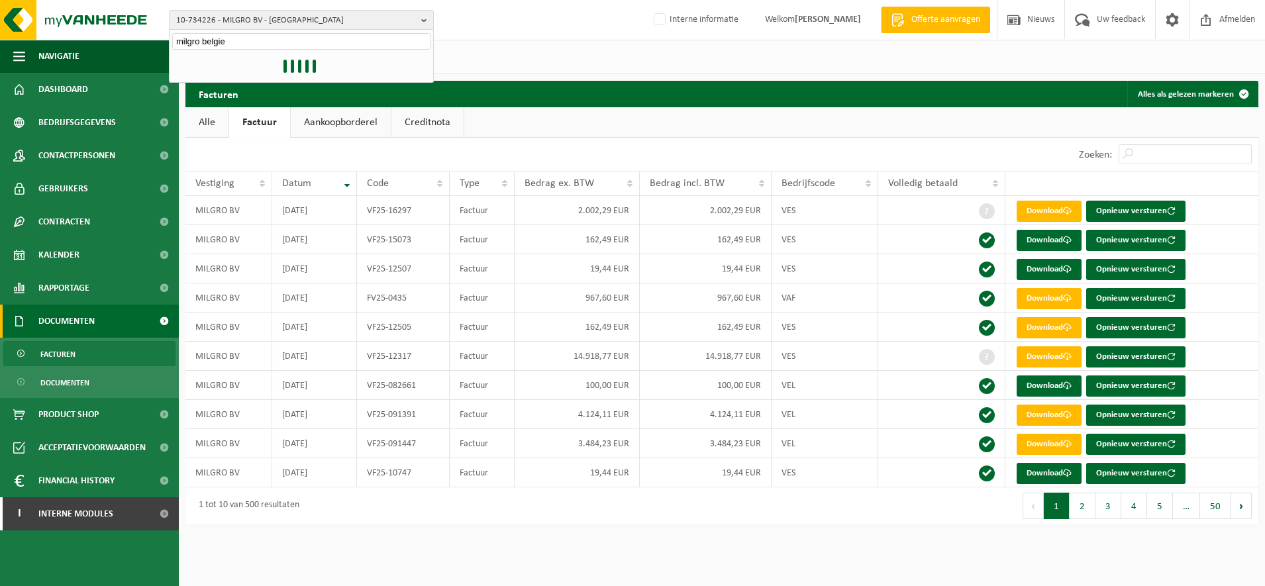
type input "milgro belgie"
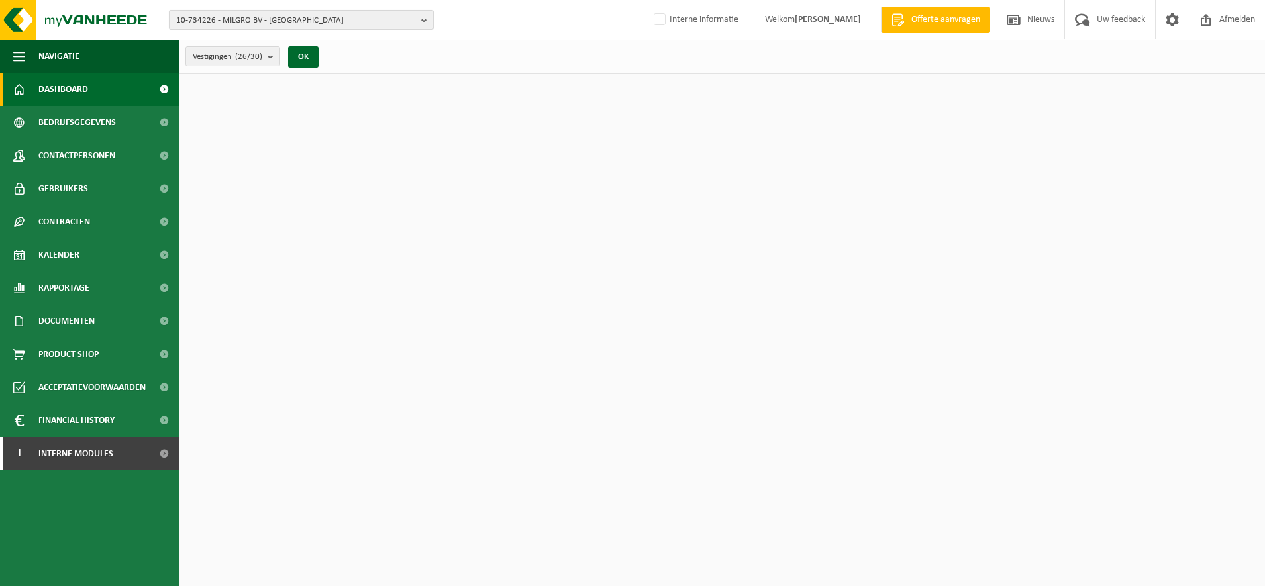
click at [297, 28] on span "10-734226 - MILGRO BV - ROTTERDAM" at bounding box center [296, 21] width 240 height 20
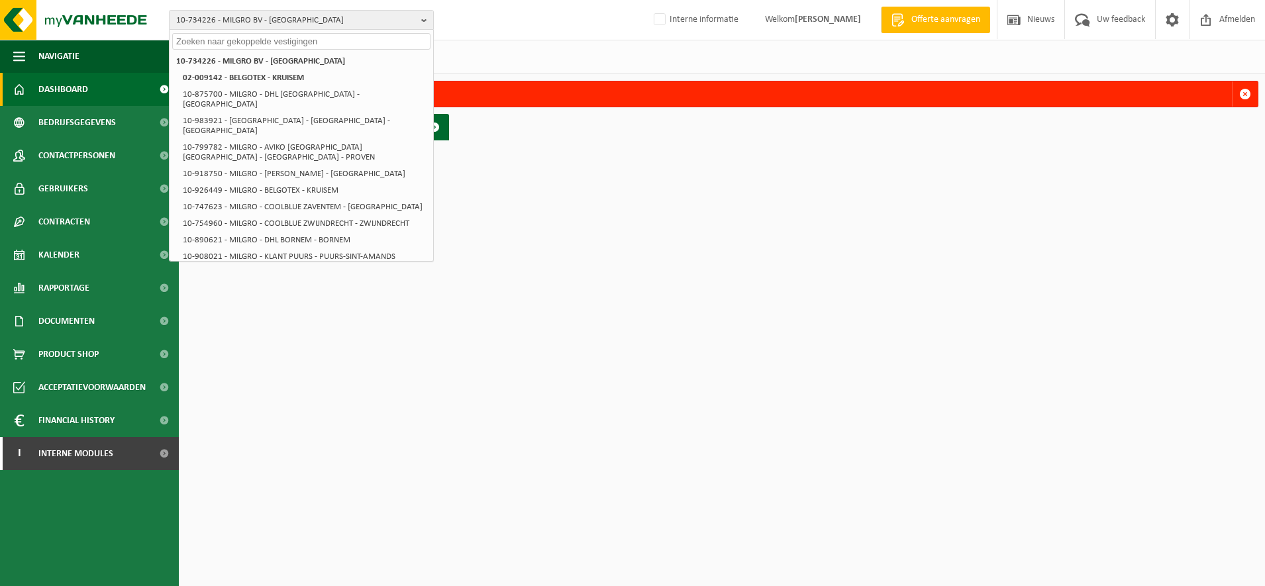
click at [281, 43] on input "text" at bounding box center [301, 41] width 258 height 17
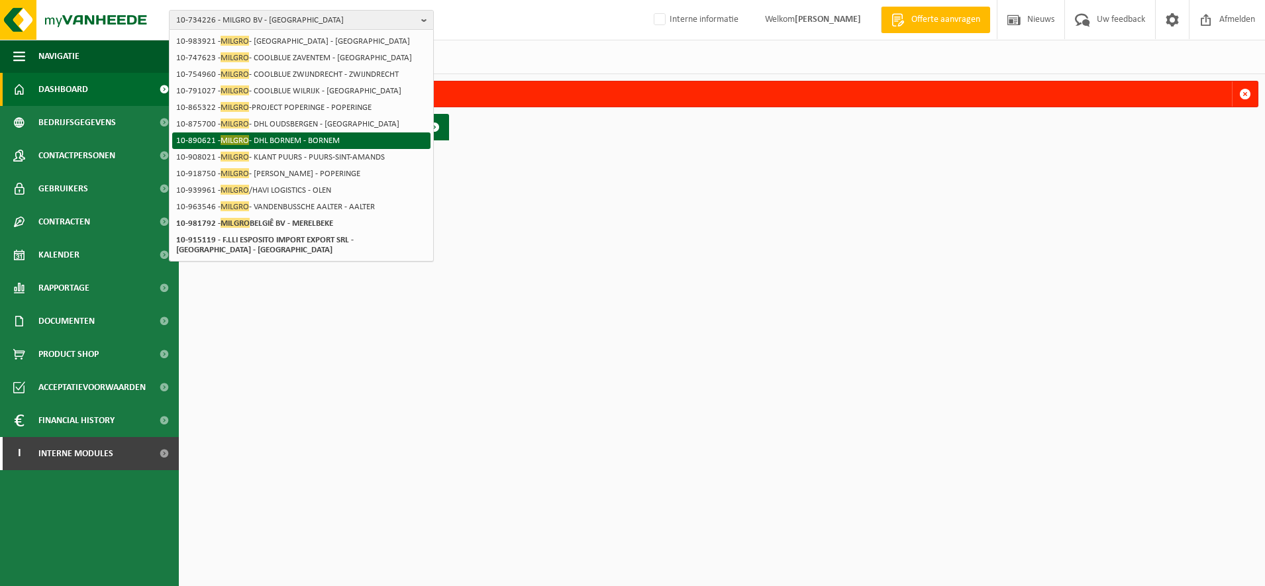
scroll to position [162, 0]
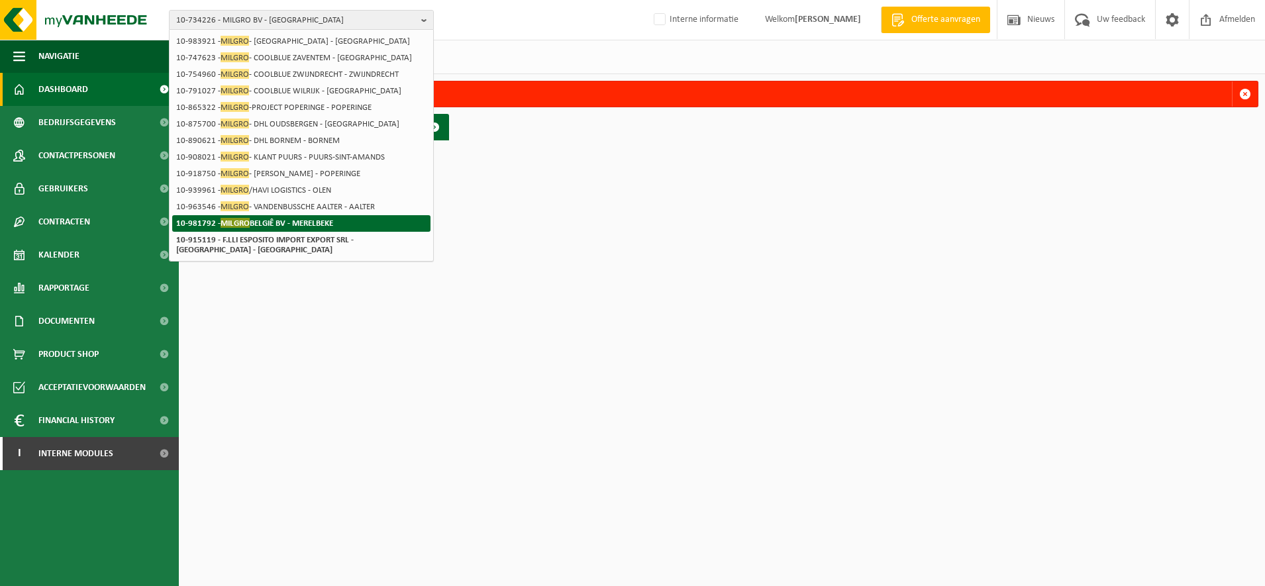
type input "milgro"
click at [302, 228] on li "10-981792 - MILGRO BELGIÊ BV - MERELBEKE" at bounding box center [301, 223] width 258 height 17
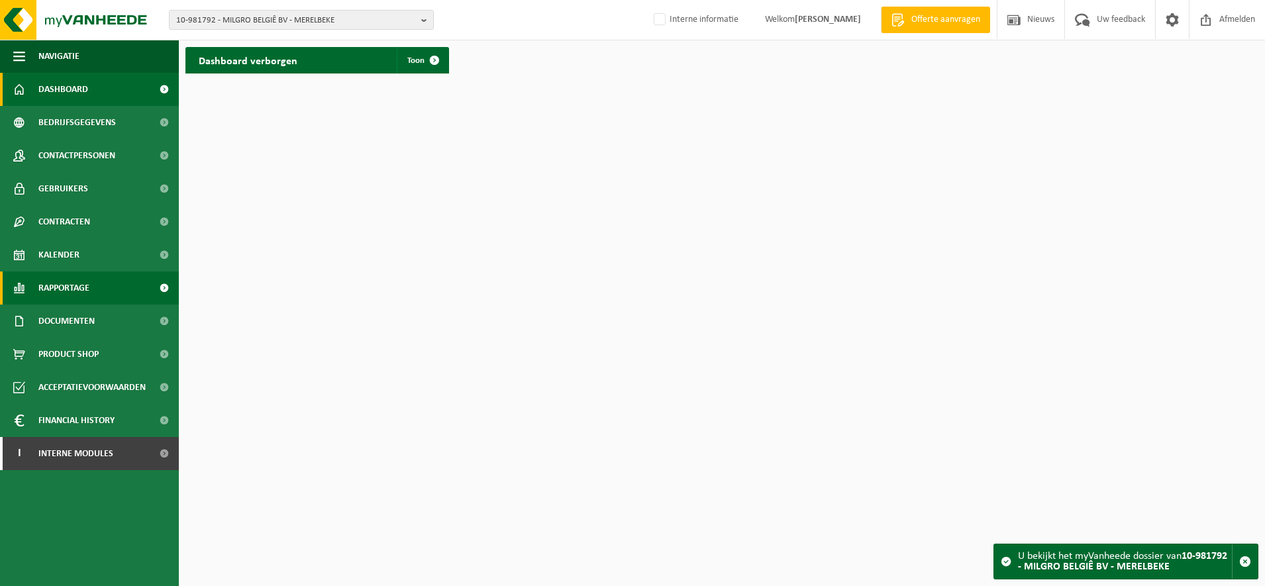
click at [80, 279] on span "Rapportage" at bounding box center [63, 287] width 51 height 33
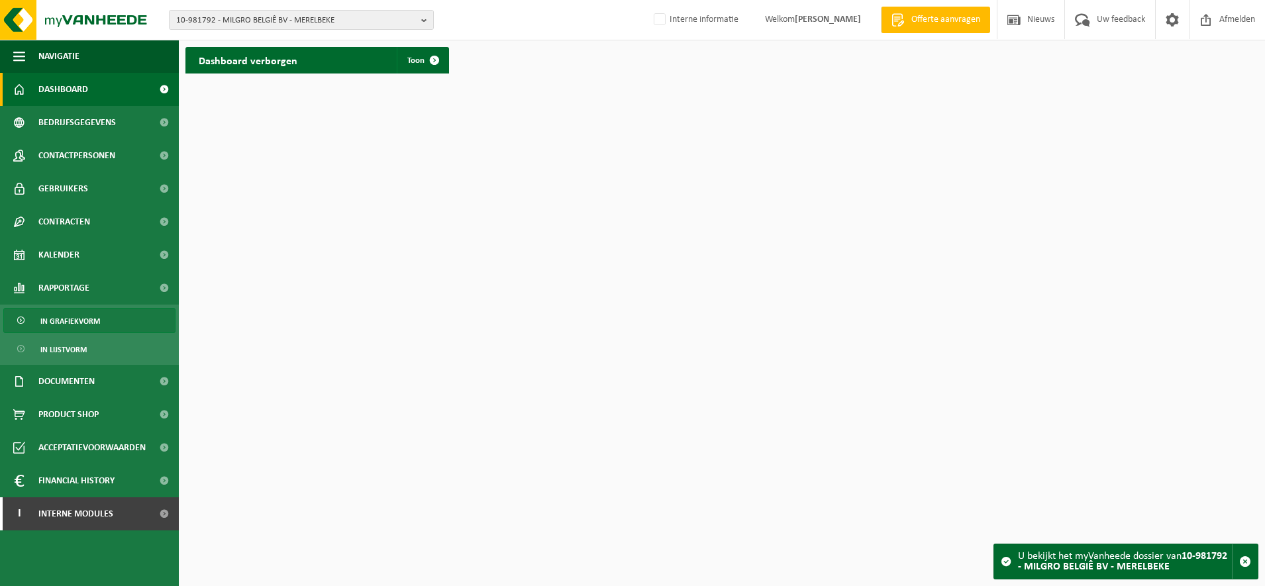
click at [79, 329] on span "In grafiekvorm" at bounding box center [70, 321] width 60 height 25
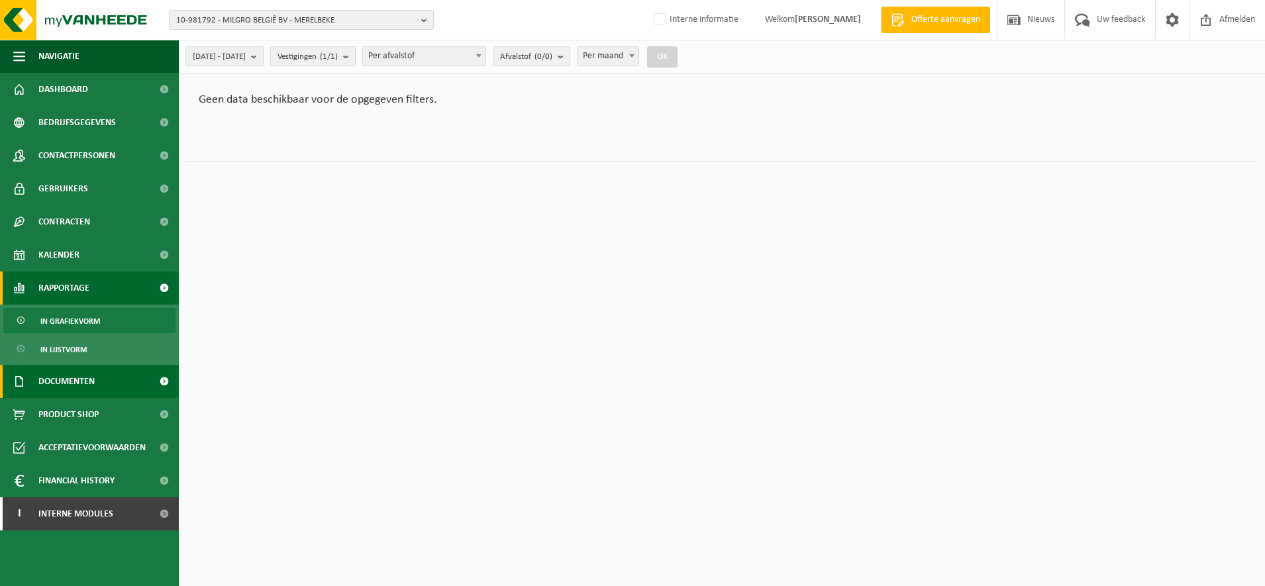
click at [71, 384] on span "Documenten" at bounding box center [66, 381] width 56 height 33
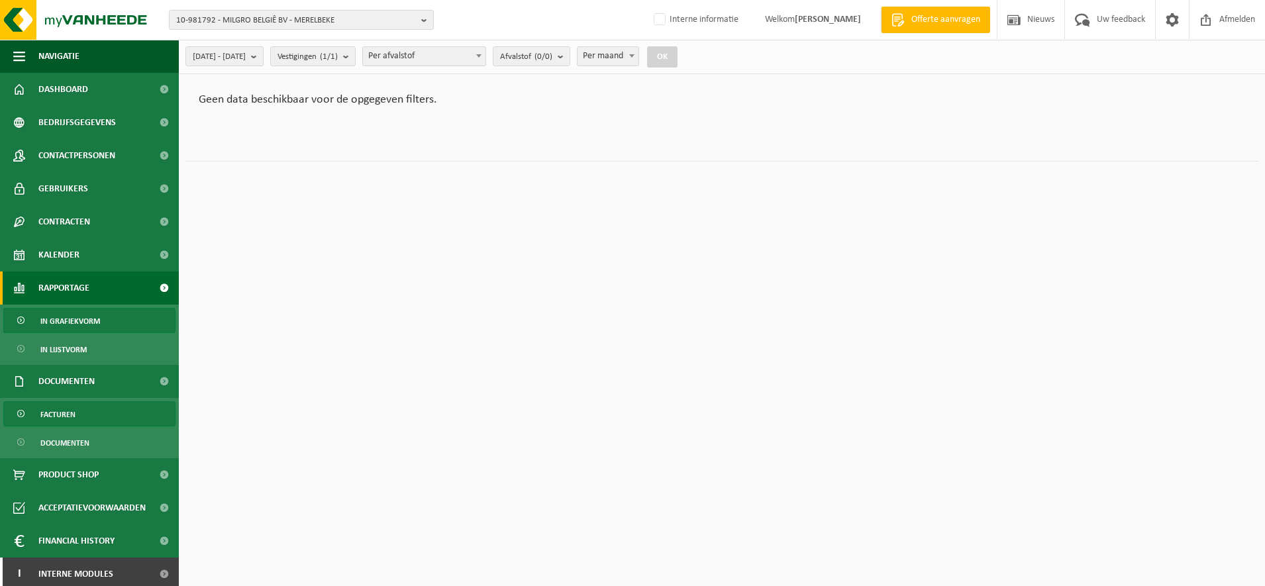
click at [66, 418] on span "Facturen" at bounding box center [57, 414] width 35 height 25
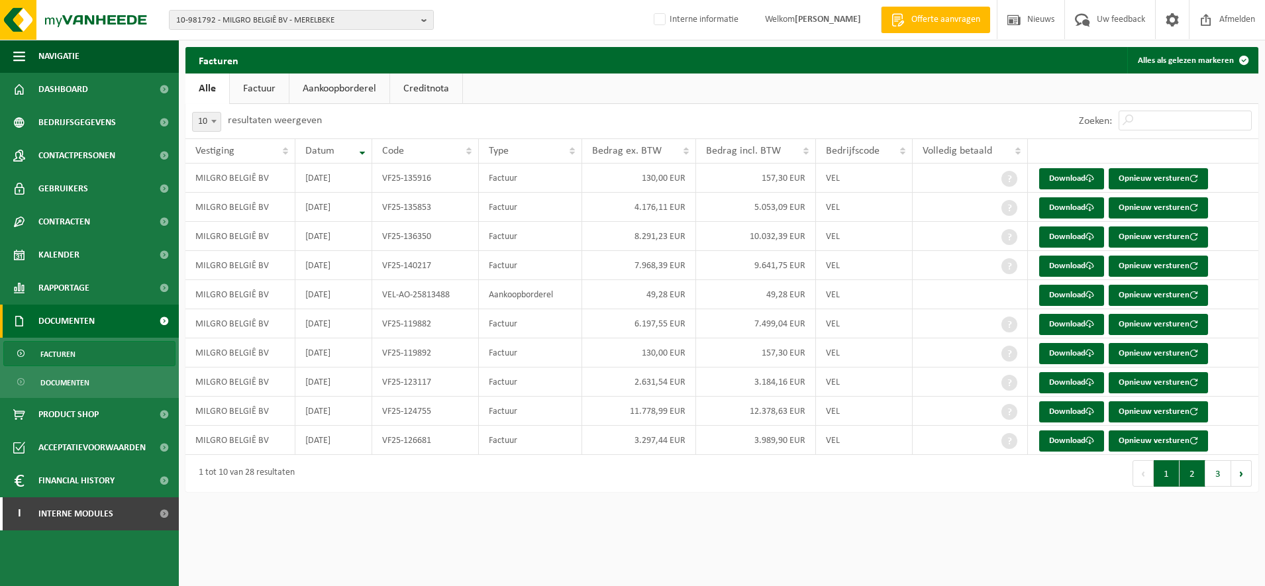
click at [1186, 482] on button "2" at bounding box center [1192, 473] width 26 height 26
click at [1080, 256] on link "Download" at bounding box center [1071, 266] width 65 height 21
click at [256, 82] on link "Factuur" at bounding box center [259, 88] width 59 height 30
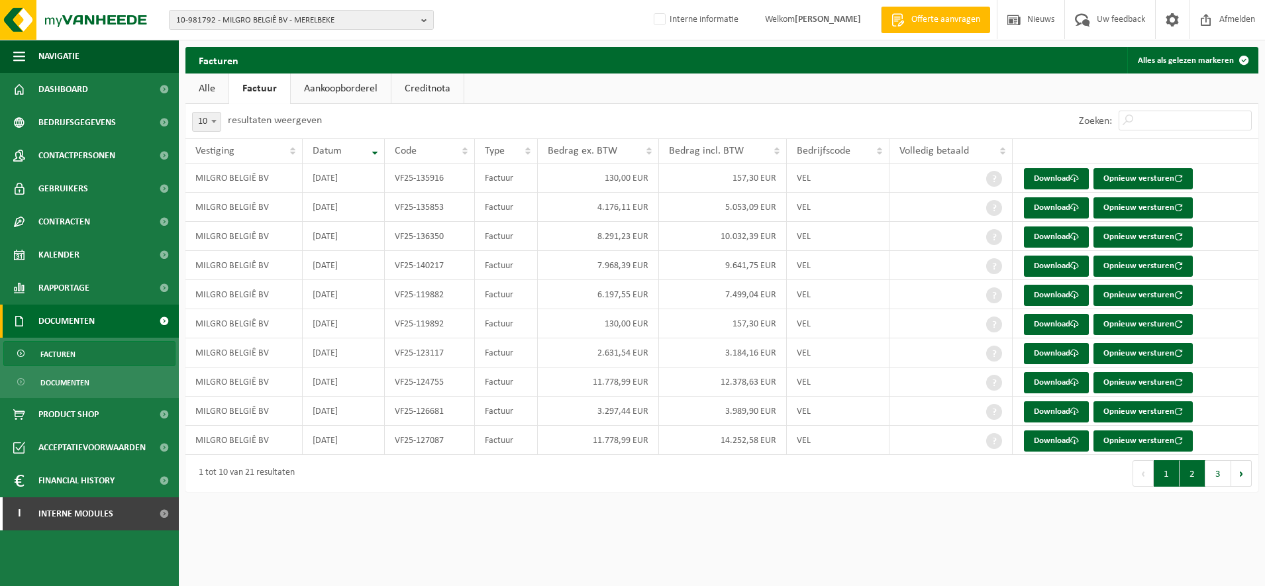
click at [1191, 471] on button "2" at bounding box center [1192, 473] width 26 height 26
click at [1048, 294] on link "Download" at bounding box center [1056, 295] width 65 height 21
